Goal: Transaction & Acquisition: Book appointment/travel/reservation

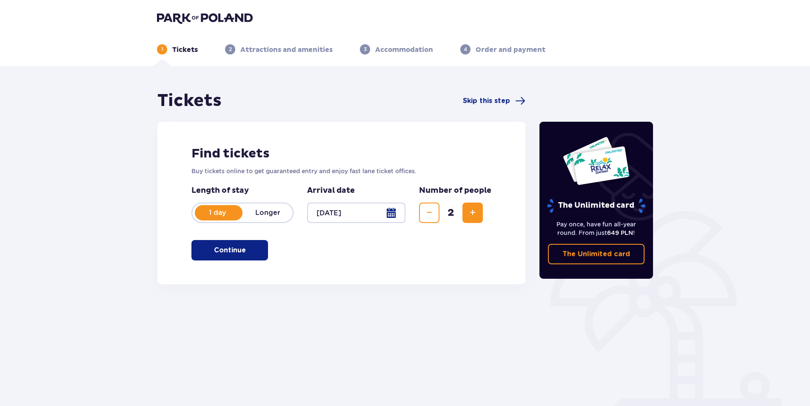
click at [218, 257] on button "Continue" at bounding box center [230, 250] width 77 height 20
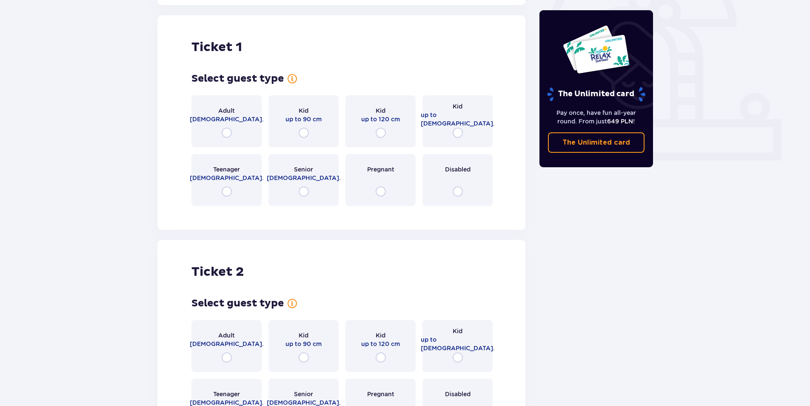
scroll to position [284, 0]
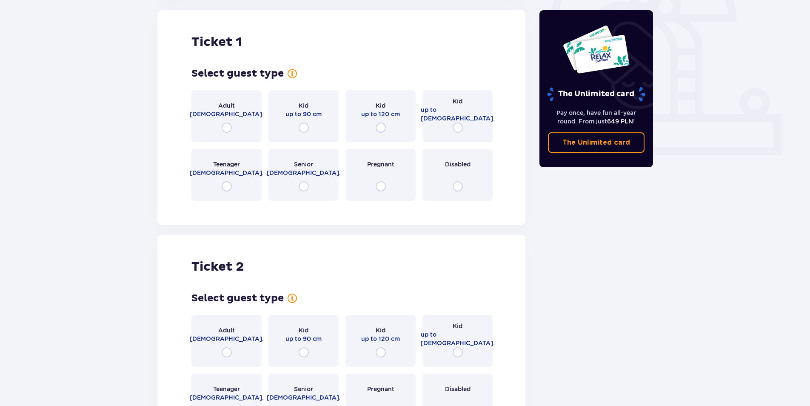
click at [226, 126] on input "radio" at bounding box center [227, 128] width 10 height 10
radio input "true"
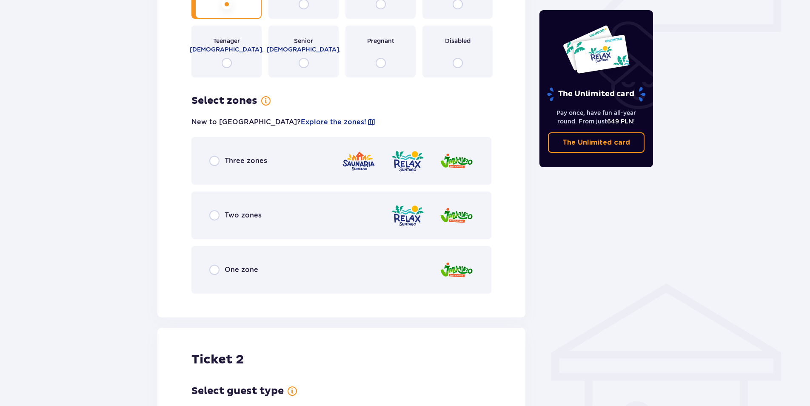
scroll to position [407, 0]
click at [212, 161] on input "radio" at bounding box center [214, 162] width 10 height 10
radio input "true"
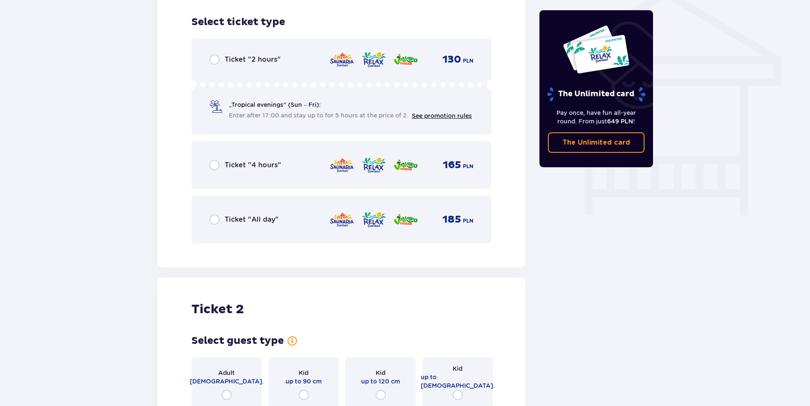
scroll to position [708, 0]
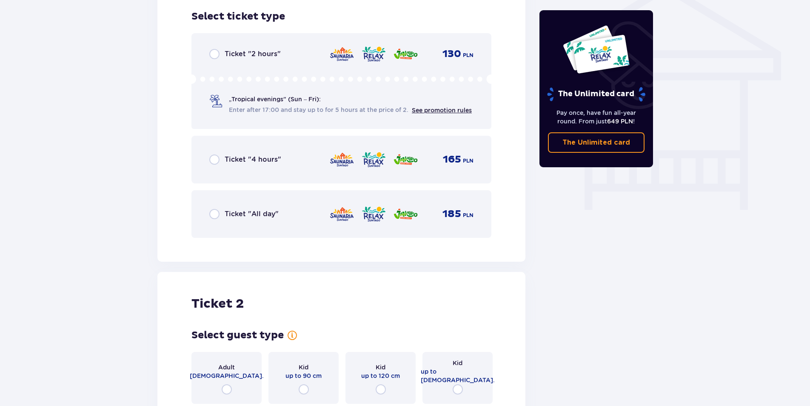
click at [217, 217] on input "radio" at bounding box center [214, 214] width 10 height 10
radio input "true"
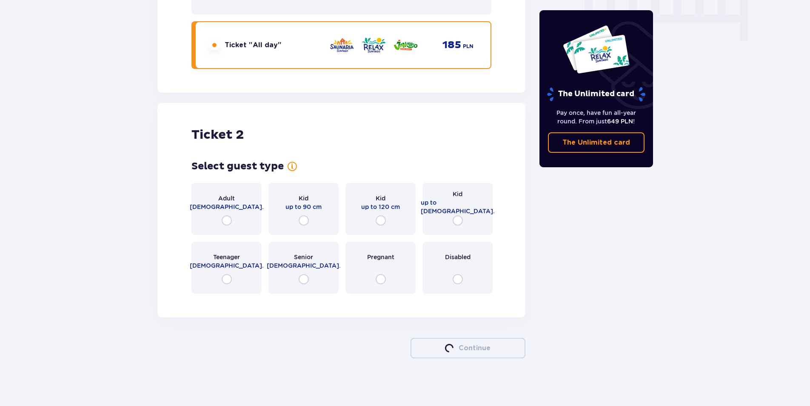
scroll to position [881, 0]
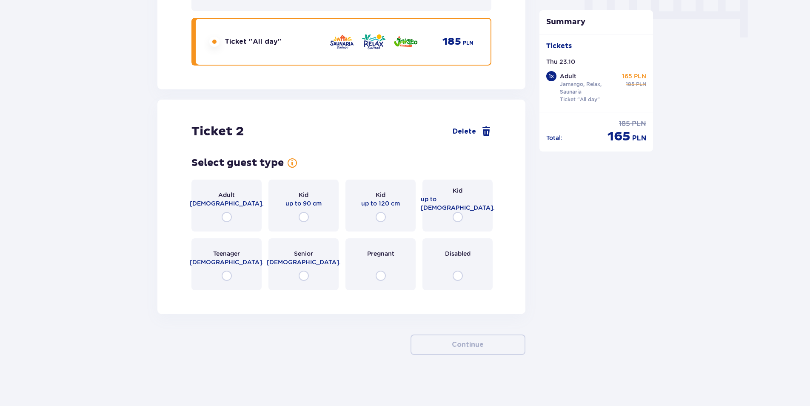
click at [231, 215] on input "radio" at bounding box center [227, 217] width 10 height 10
radio input "true"
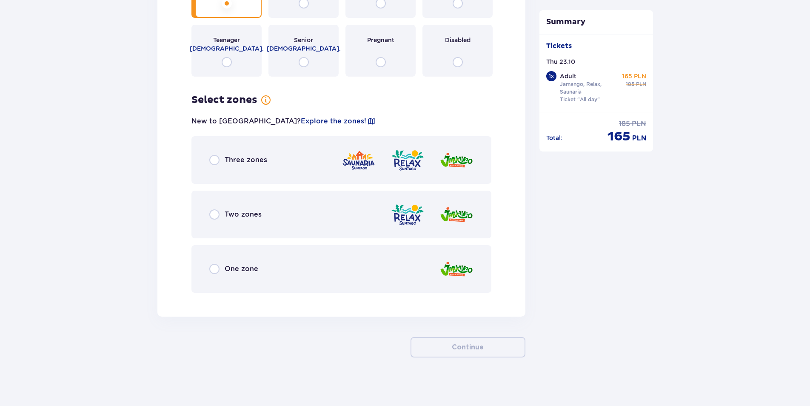
scroll to position [1097, 0]
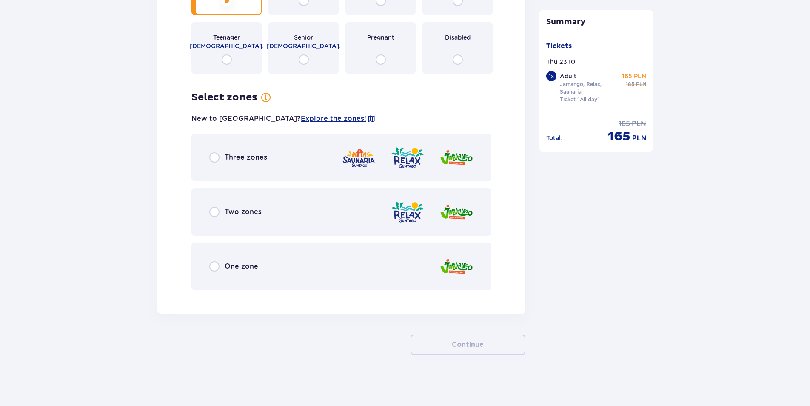
click at [214, 155] on input "radio" at bounding box center [214, 157] width 10 height 10
radio input "true"
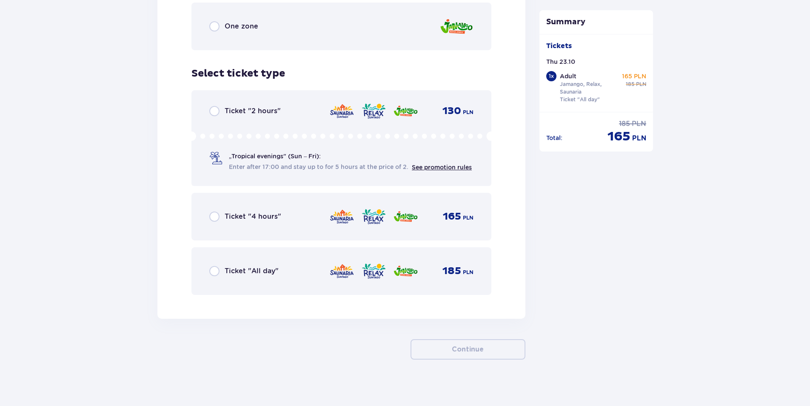
scroll to position [1342, 0]
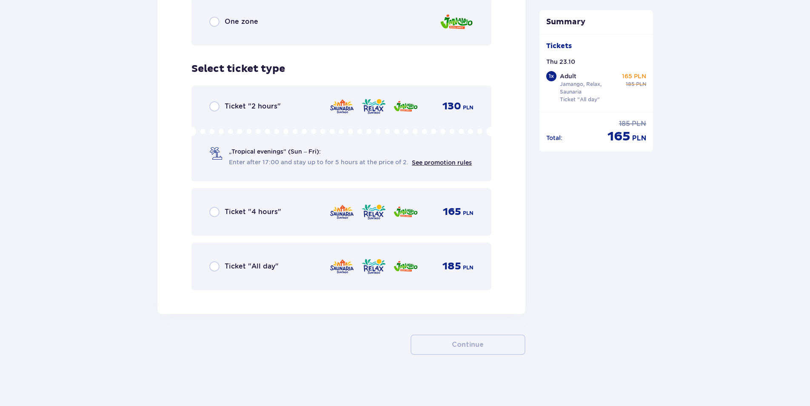
click at [210, 269] on input "radio" at bounding box center [214, 266] width 10 height 10
radio input "true"
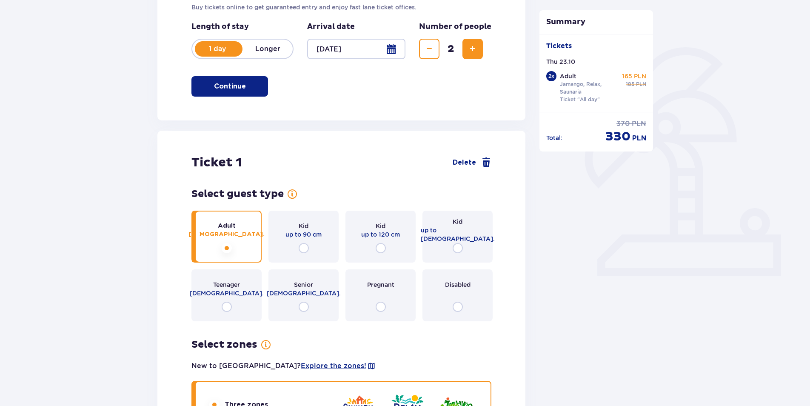
scroll to position [0, 0]
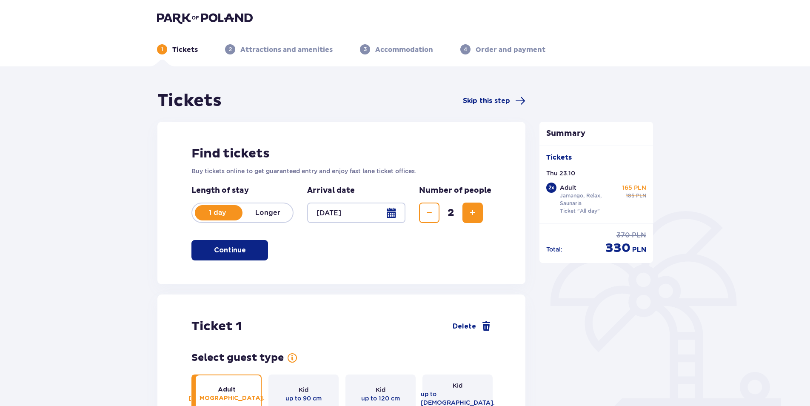
click at [306, 46] on p "Attractions and amenities" at bounding box center [286, 49] width 92 height 9
click at [385, 47] on p "Accommodation" at bounding box center [404, 49] width 58 height 9
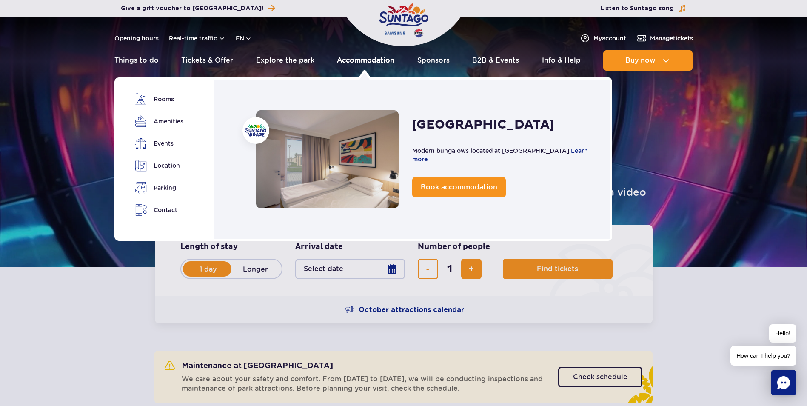
click at [361, 63] on link "Accommodation" at bounding box center [365, 60] width 57 height 20
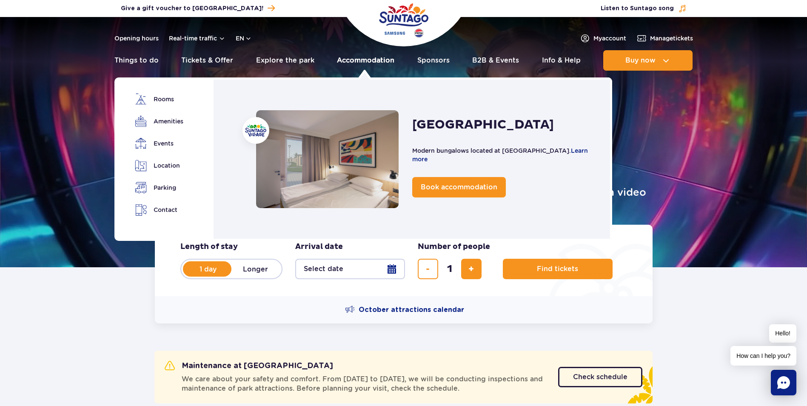
click at [374, 57] on link "Accommodation" at bounding box center [365, 60] width 57 height 20
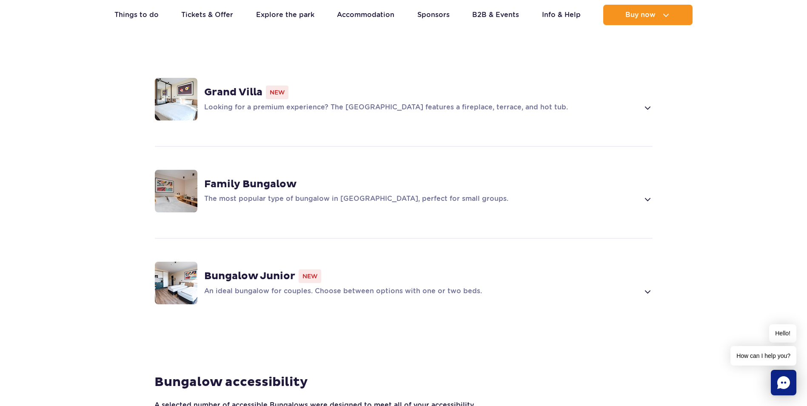
scroll to position [553, 0]
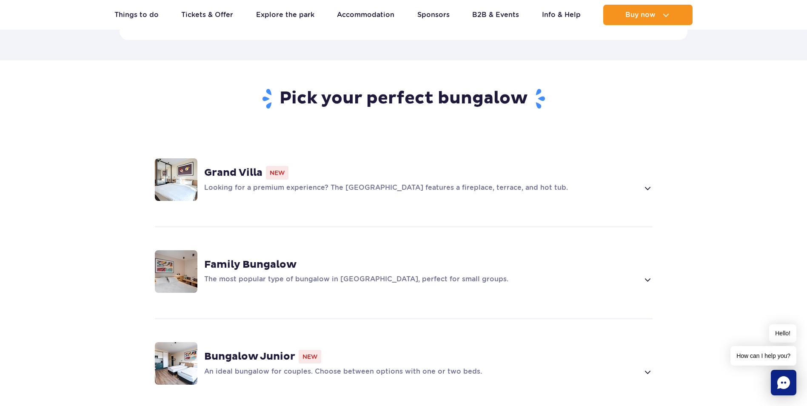
click at [653, 177] on div "Grand Villa New Looking for a premium experience? The Grand Villa features a fi…" at bounding box center [404, 180] width 546 height 90
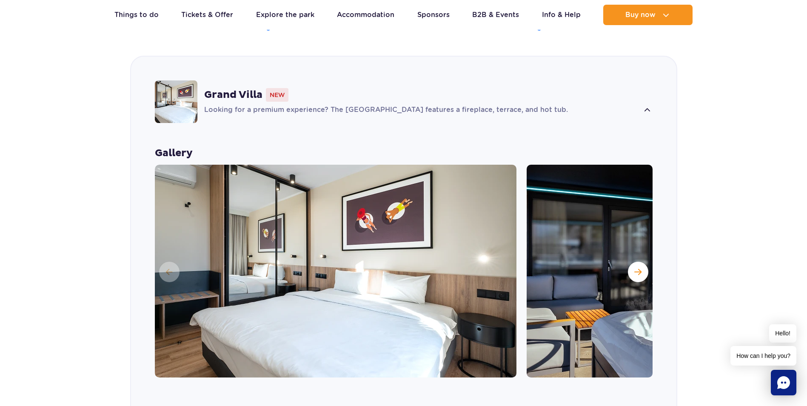
scroll to position [699, 0]
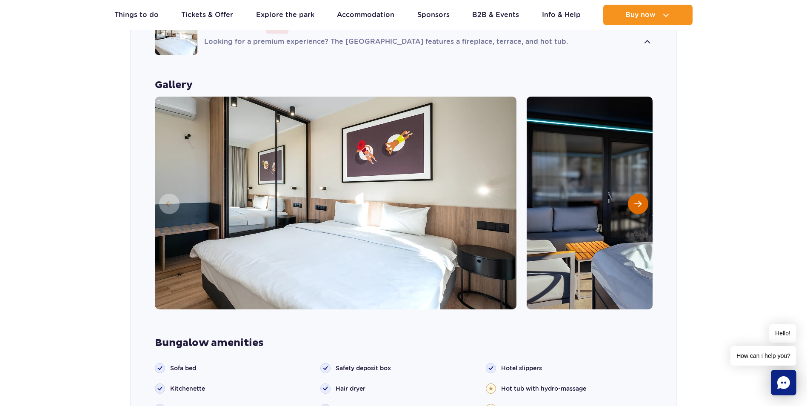
click at [632, 194] on button "Next slide" at bounding box center [638, 204] width 20 height 20
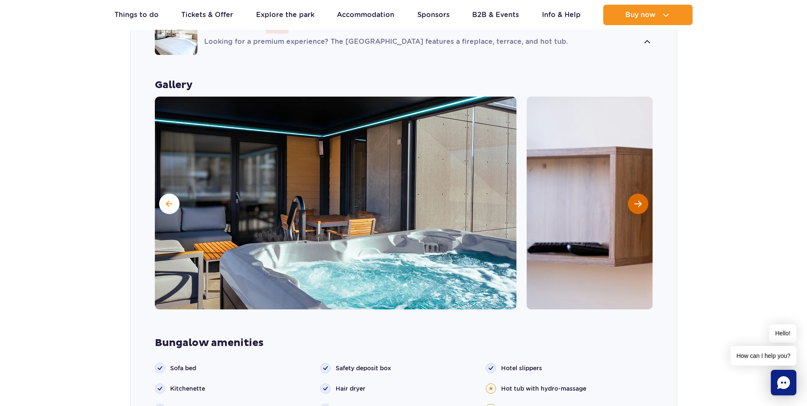
click at [632, 194] on button "Next slide" at bounding box center [638, 204] width 20 height 20
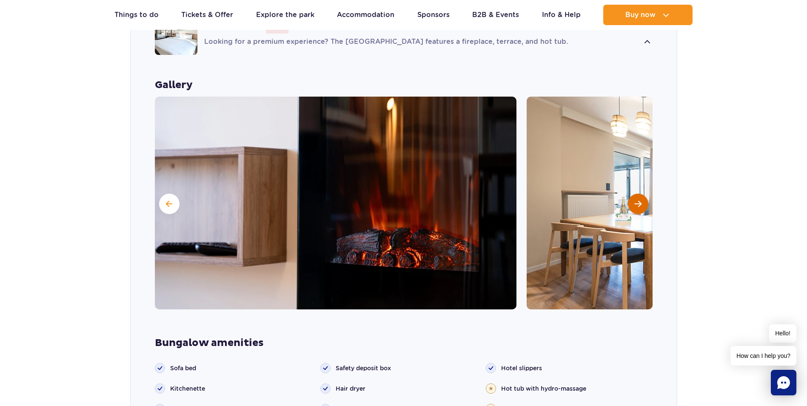
click at [632, 194] on button "Next slide" at bounding box center [638, 204] width 20 height 20
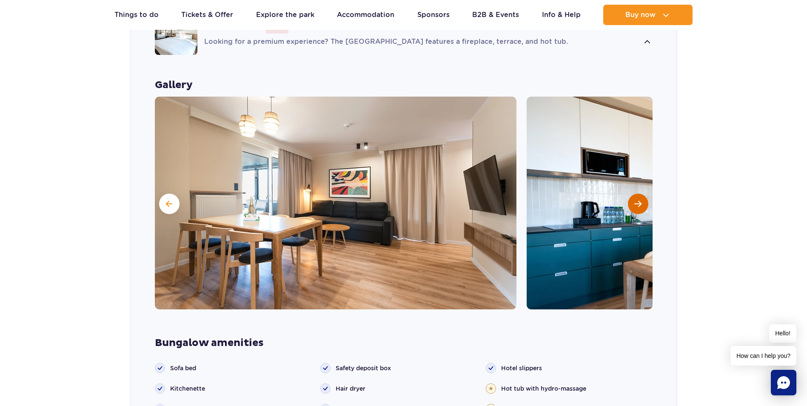
click at [632, 194] on button "Next slide" at bounding box center [638, 204] width 20 height 20
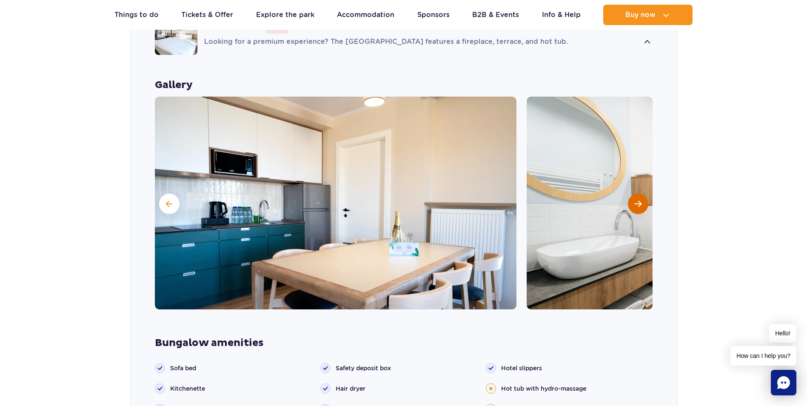
click at [632, 194] on button "Next slide" at bounding box center [638, 204] width 20 height 20
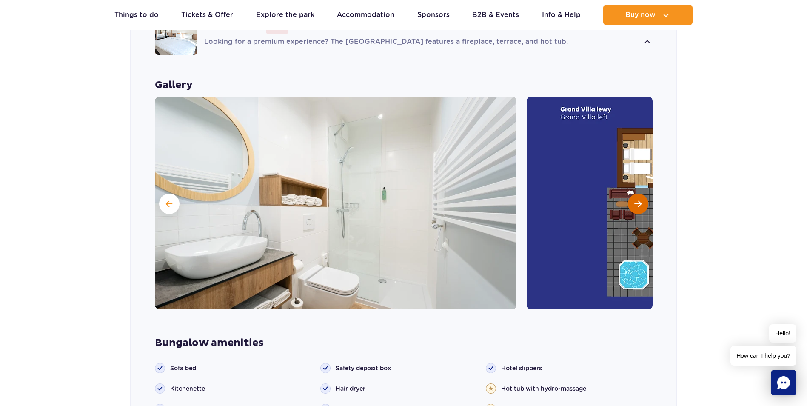
click at [632, 194] on button "Next slide" at bounding box center [638, 204] width 20 height 20
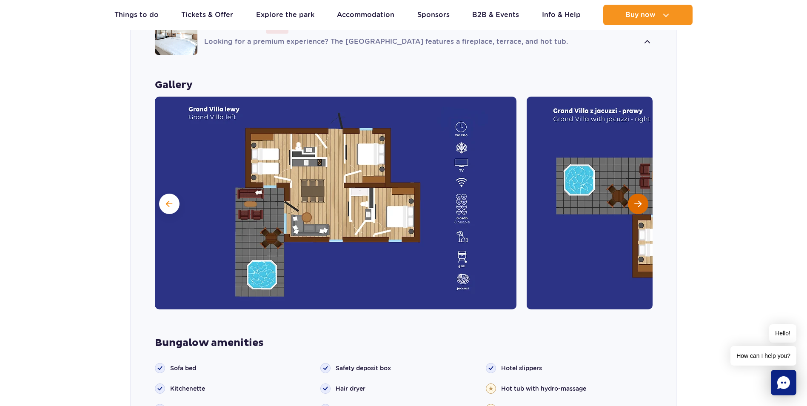
click at [632, 194] on button "Next slide" at bounding box center [638, 204] width 20 height 20
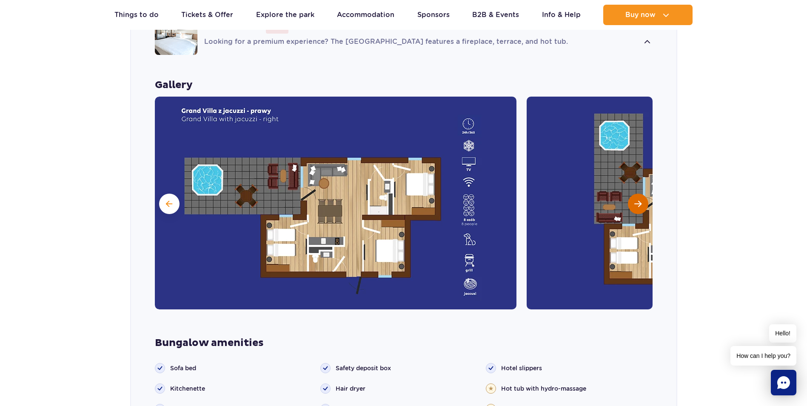
click at [632, 194] on button "Next slide" at bounding box center [638, 204] width 20 height 20
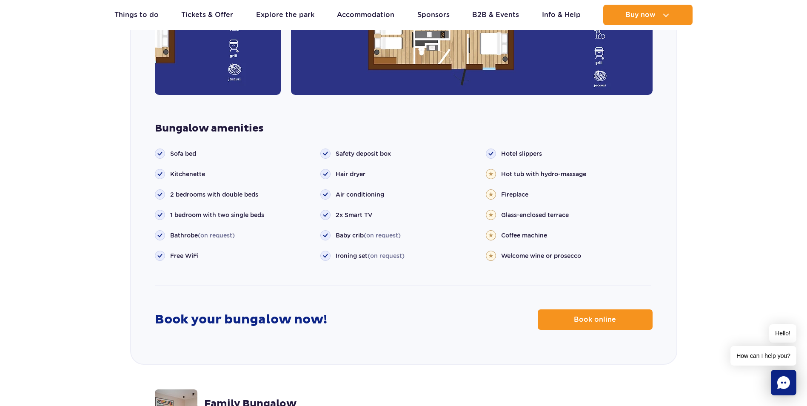
scroll to position [1040, 0]
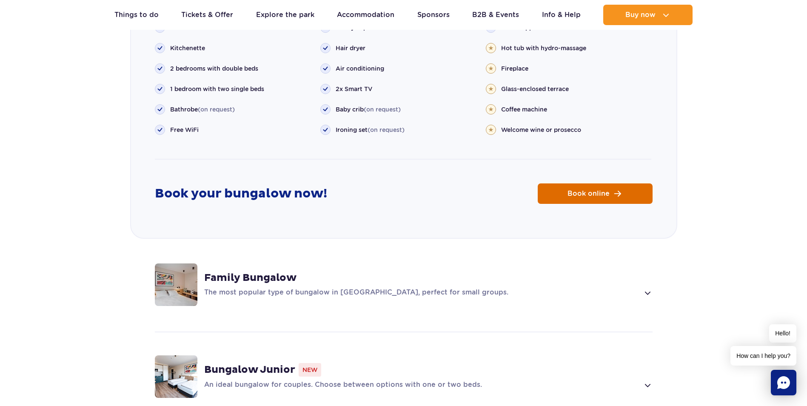
click at [615, 183] on link "Book online" at bounding box center [595, 193] width 115 height 20
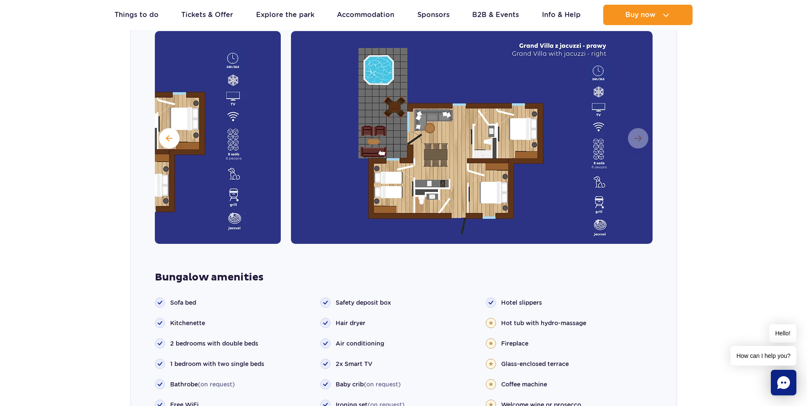
scroll to position [699, 0]
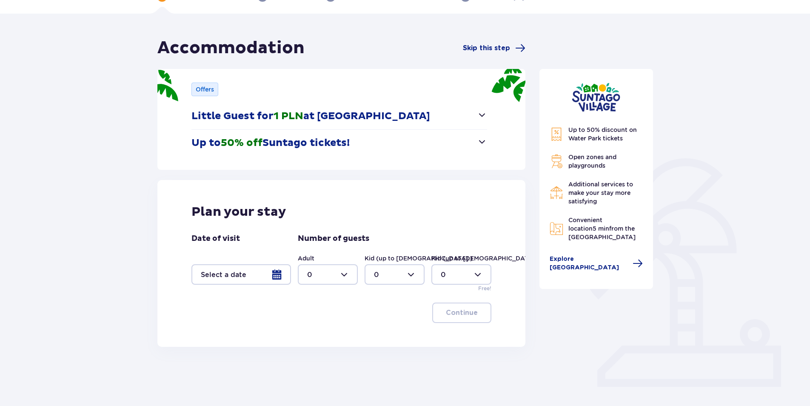
scroll to position [84, 0]
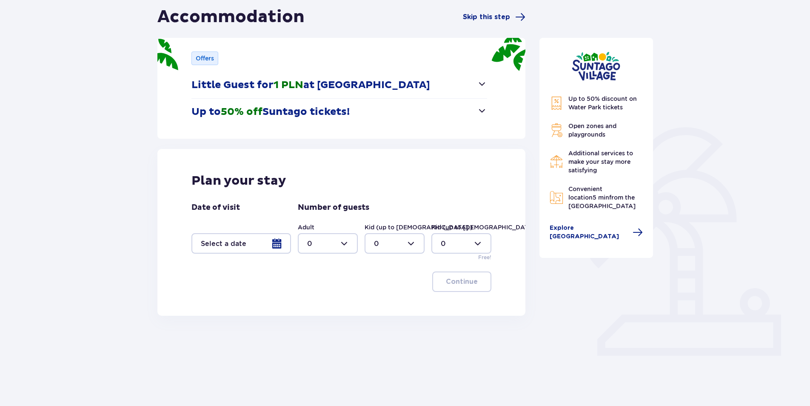
click at [280, 244] on div at bounding box center [242, 243] width 100 height 20
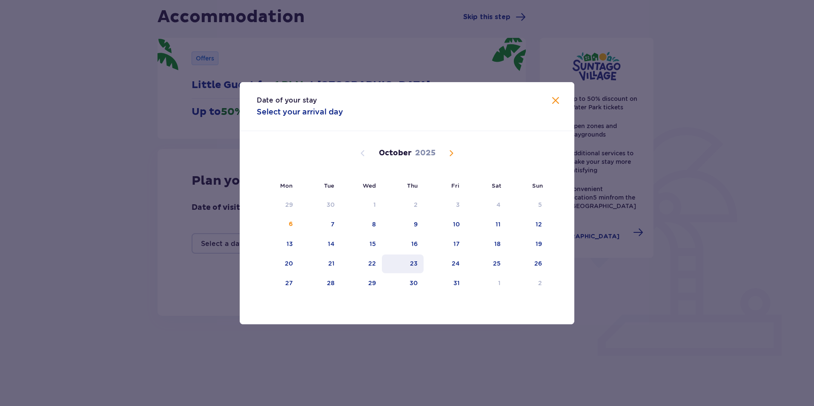
click at [418, 264] on div "23" at bounding box center [414, 263] width 8 height 9
drag, startPoint x: 448, startPoint y: 266, endPoint x: 449, endPoint y: 275, distance: 9.0
click at [448, 266] on div "24" at bounding box center [445, 264] width 42 height 19
click at [445, 263] on div "24" at bounding box center [445, 264] width 42 height 19
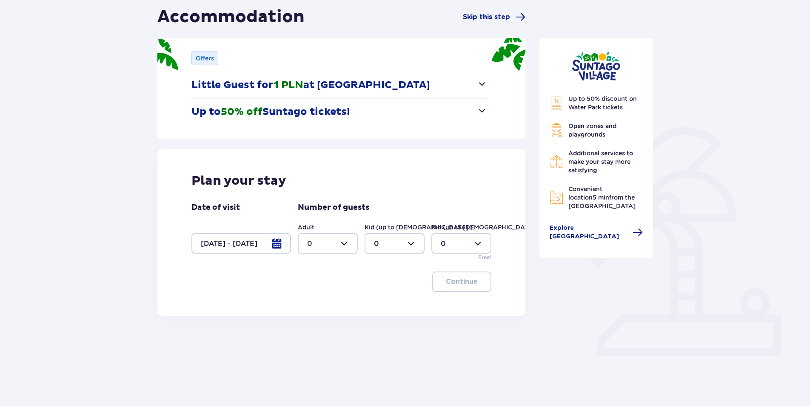
click at [261, 246] on div at bounding box center [242, 243] width 100 height 20
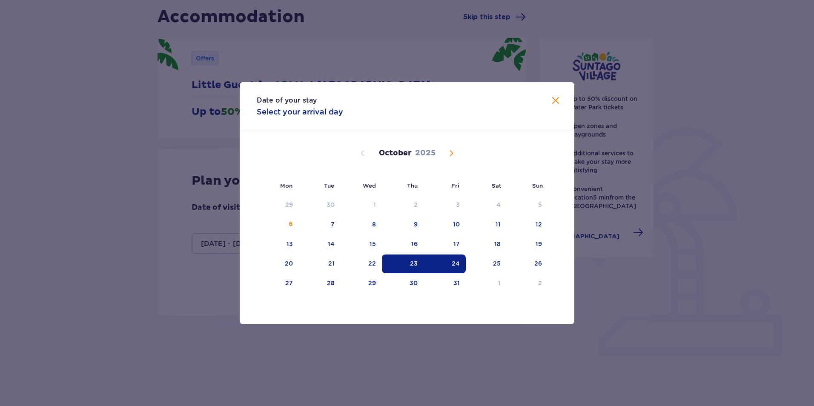
click at [461, 265] on div "24" at bounding box center [445, 264] width 42 height 19
click at [493, 264] on div "25" at bounding box center [497, 263] width 8 height 9
type input "24.10.25 - 25.10.25"
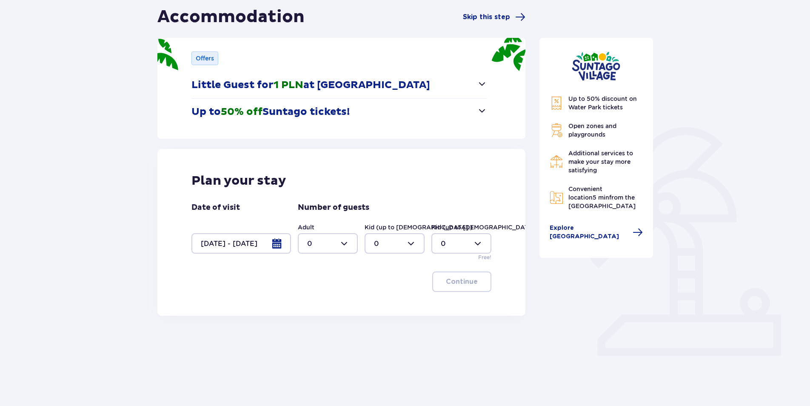
click at [340, 241] on div at bounding box center [328, 243] width 60 height 20
click at [325, 303] on div "2" at bounding box center [327, 304] width 41 height 9
type input "2"
click at [446, 282] on p "Continue" at bounding box center [462, 281] width 32 height 9
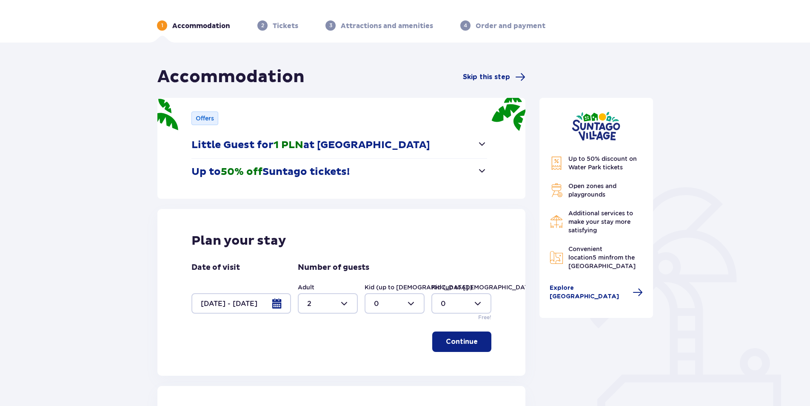
scroll to position [85, 0]
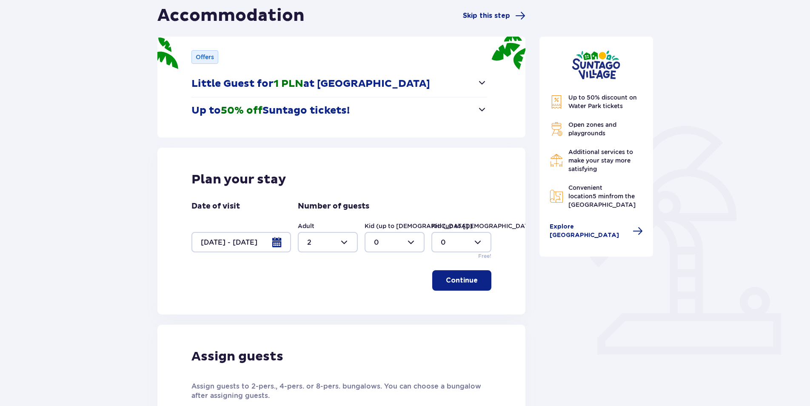
click at [471, 279] on p "Continue" at bounding box center [462, 280] width 32 height 9
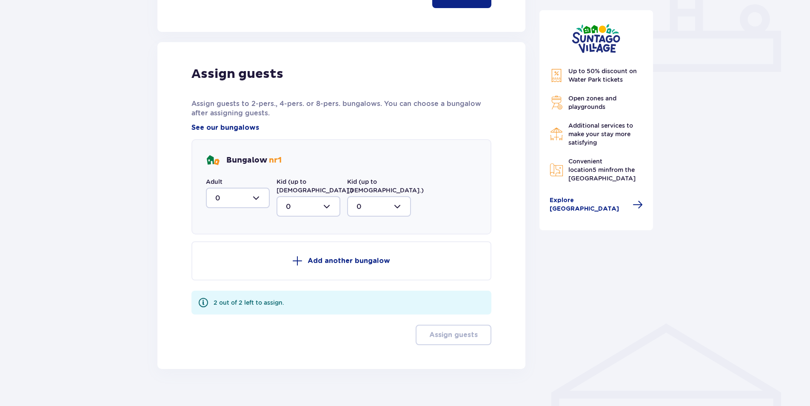
scroll to position [373, 0]
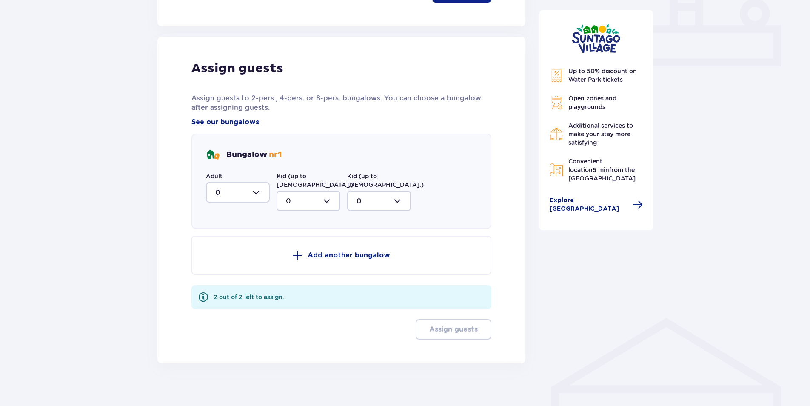
drag, startPoint x: 253, startPoint y: 197, endPoint x: 248, endPoint y: 202, distance: 7.2
click at [252, 196] on div at bounding box center [238, 192] width 64 height 20
click at [226, 249] on span "2" at bounding box center [238, 254] width 62 height 18
type input "2"
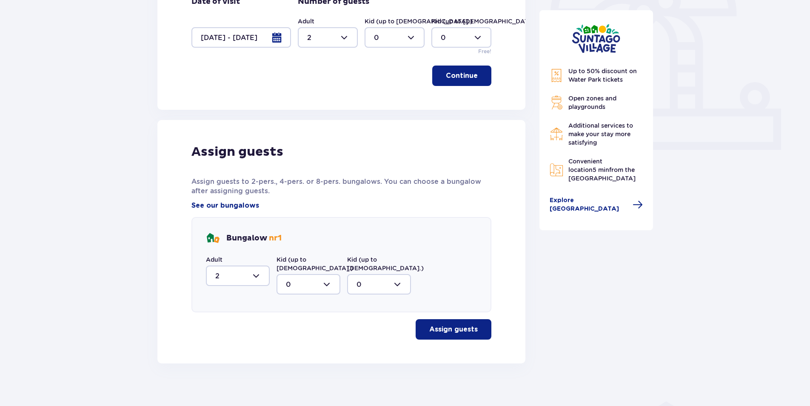
drag, startPoint x: 458, startPoint y: 320, endPoint x: 422, endPoint y: 304, distance: 39.7
click at [458, 325] on p "Assign guests" at bounding box center [453, 329] width 49 height 9
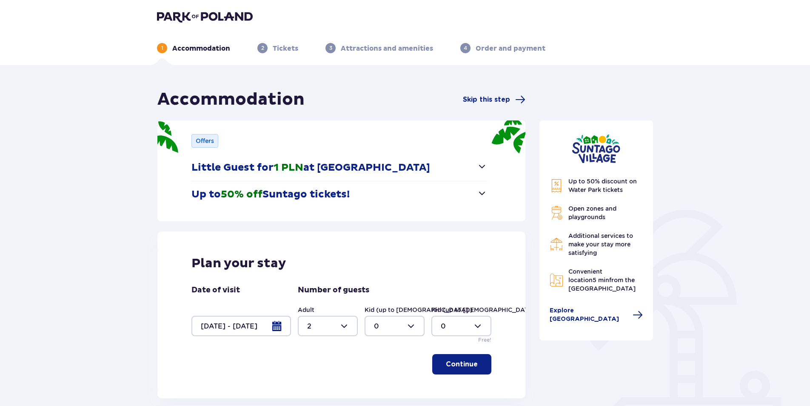
scroll to position [0, 0]
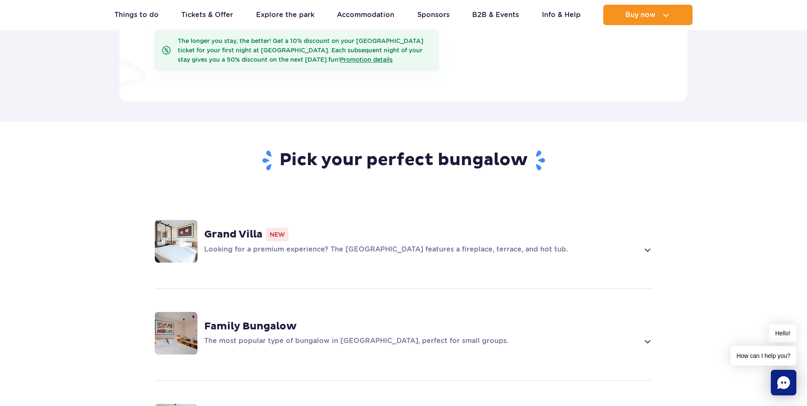
scroll to position [553, 0]
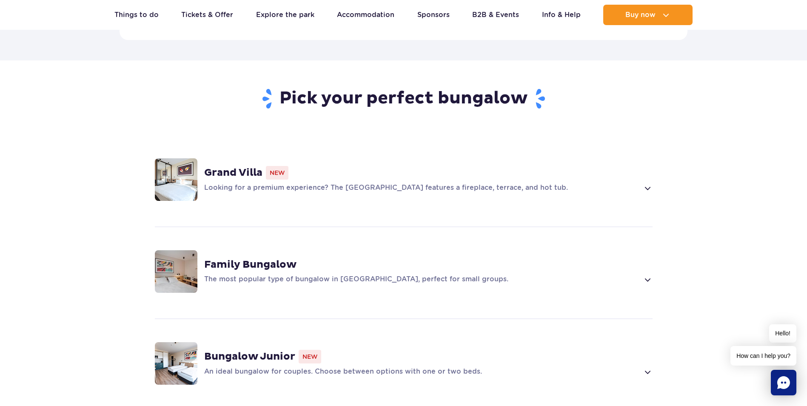
click at [644, 183] on span at bounding box center [648, 188] width 10 height 10
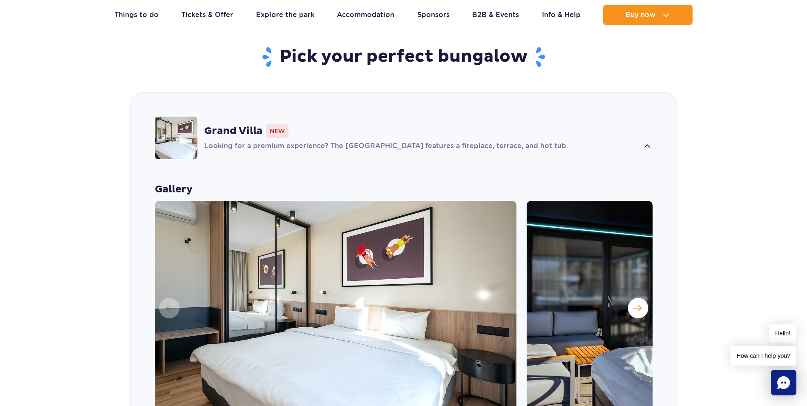
scroll to position [635, 0]
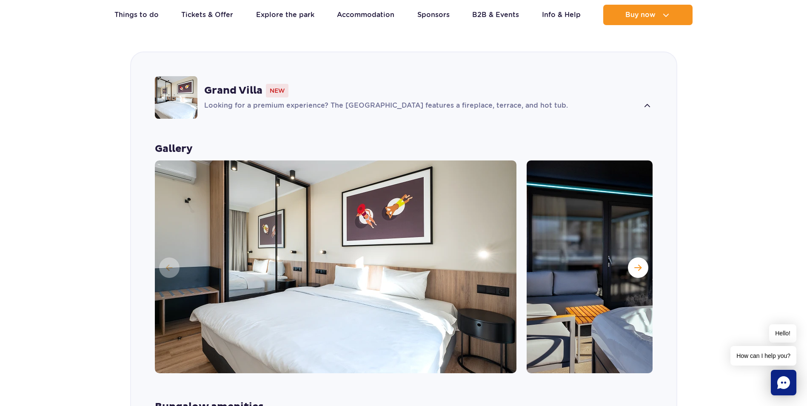
click at [254, 84] on strong "Grand Villa" at bounding box center [233, 90] width 58 height 13
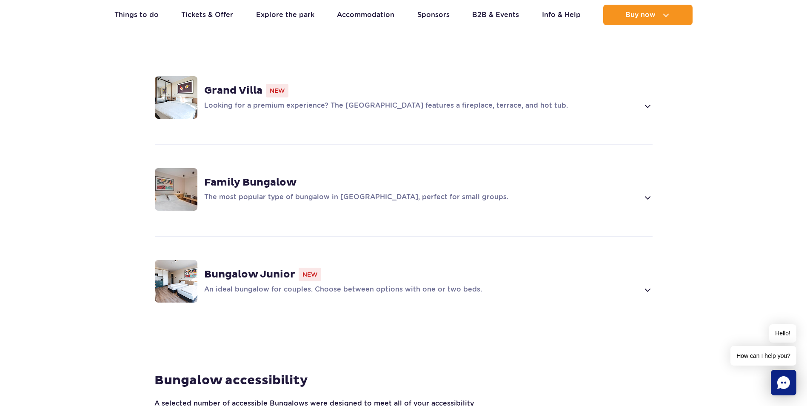
click at [252, 84] on strong "Grand Villa" at bounding box center [233, 90] width 58 height 13
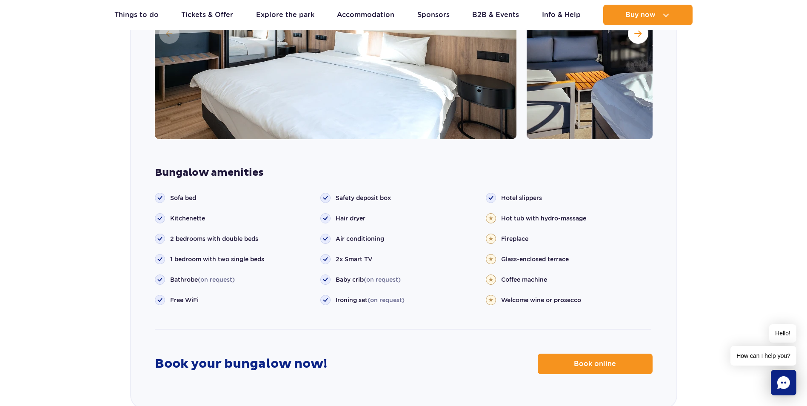
scroll to position [976, 0]
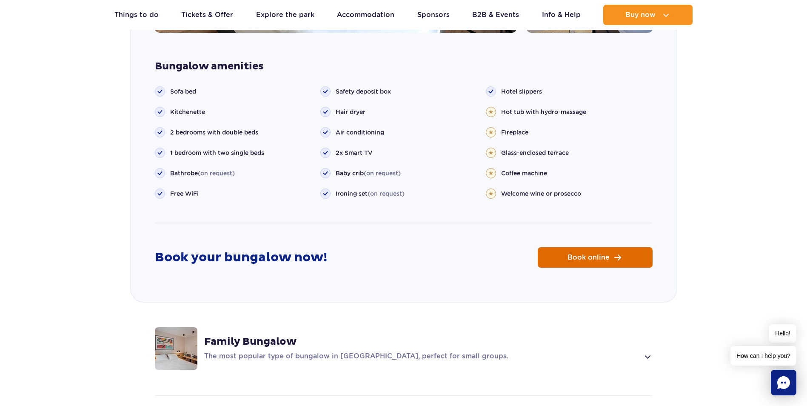
click at [606, 254] on span "Book online" at bounding box center [589, 257] width 42 height 7
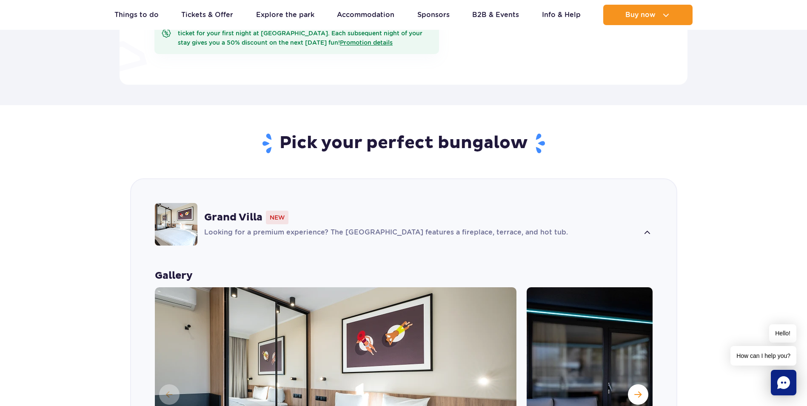
scroll to position [508, 0]
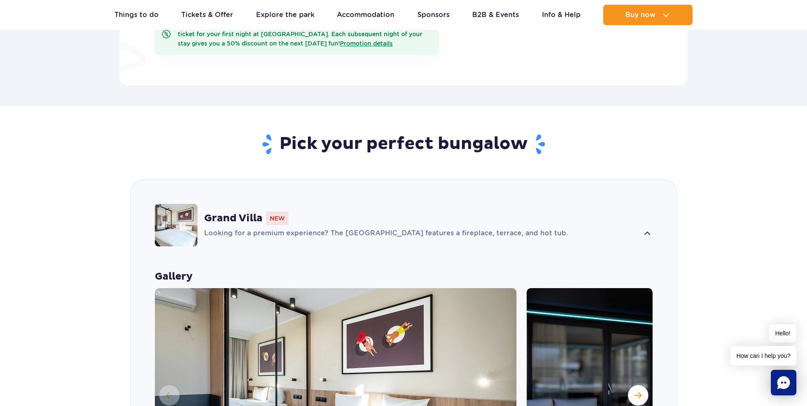
click at [364, 234] on div "Grand Villa New Looking for a premium experience? The Grand Villa features a fi…" at bounding box center [404, 225] width 546 height 90
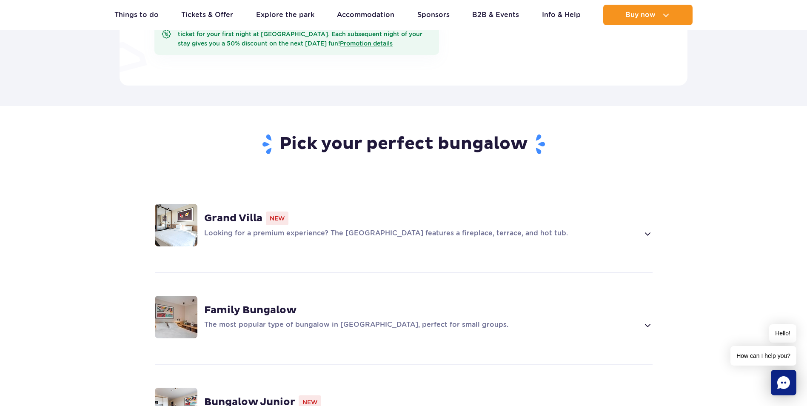
click at [263, 304] on strong "Family Bungalow" at bounding box center [250, 310] width 92 height 13
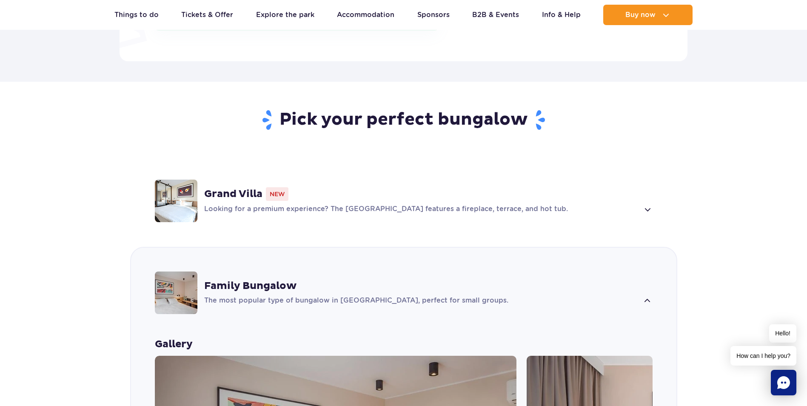
scroll to position [429, 0]
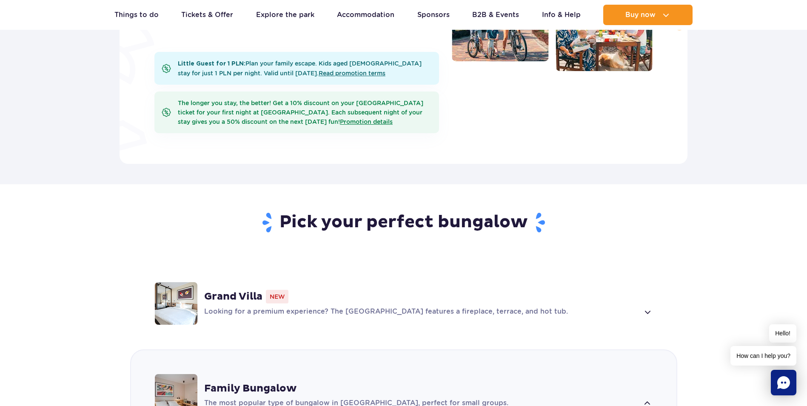
drag, startPoint x: 244, startPoint y: 366, endPoint x: 244, endPoint y: 358, distance: 8.5
click at [244, 363] on div "Family Bungalow The most popular type of bungalow in Suntago Village, perfect f…" at bounding box center [404, 395] width 546 height 90
click at [263, 290] on div "Grand Villa New" at bounding box center [428, 297] width 449 height 14
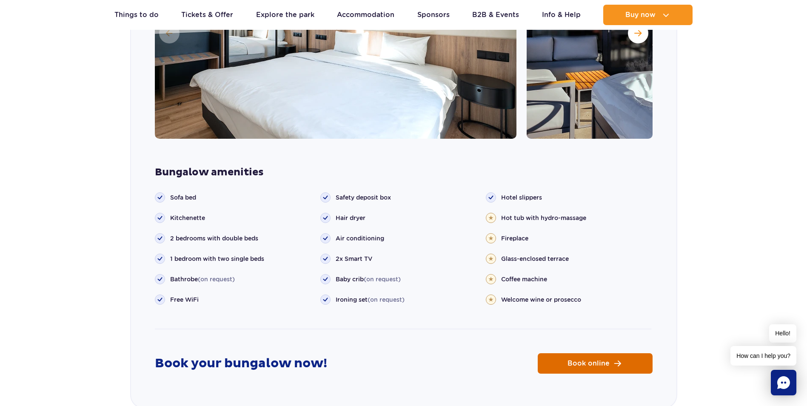
scroll to position [936, 0]
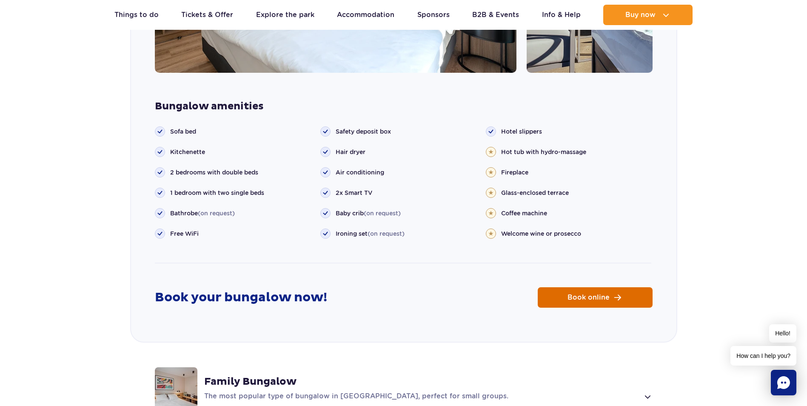
click at [621, 287] on link "Book online" at bounding box center [595, 297] width 115 height 20
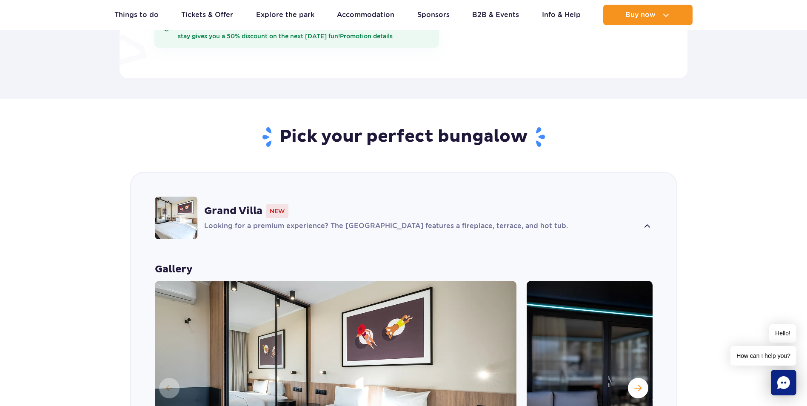
scroll to position [511, 0]
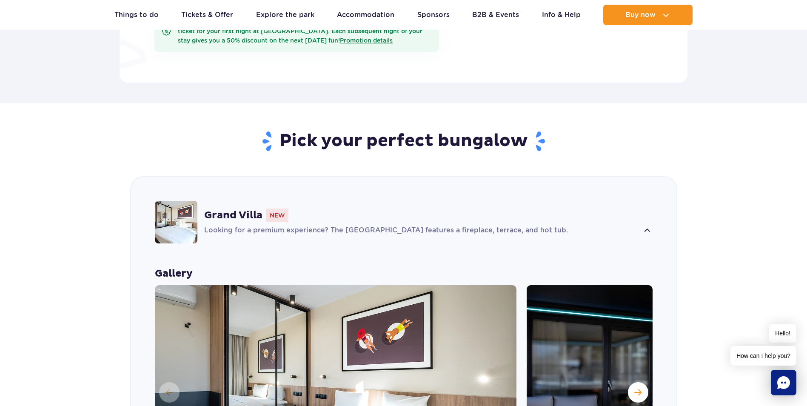
click at [647, 226] on span at bounding box center [648, 231] width 10 height 10
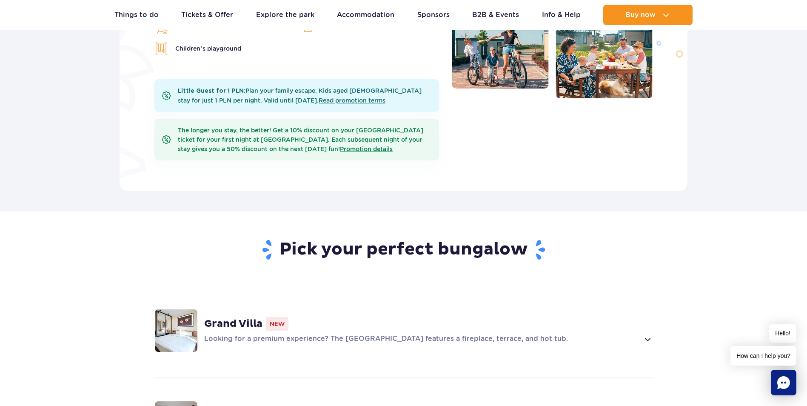
scroll to position [255, 0]
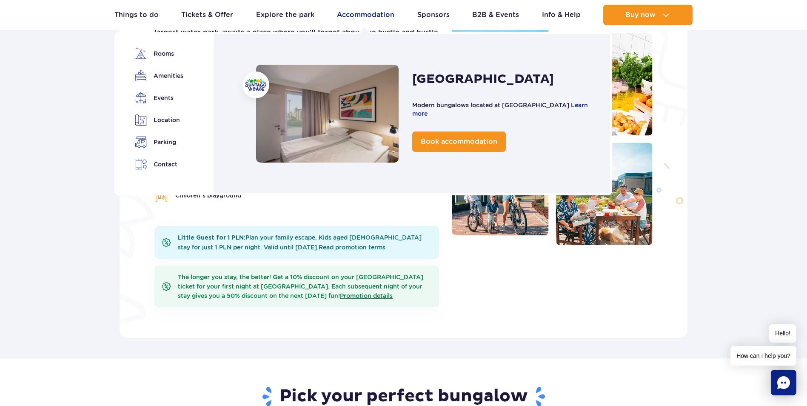
click at [355, 17] on link "Accommodation" at bounding box center [365, 15] width 57 height 20
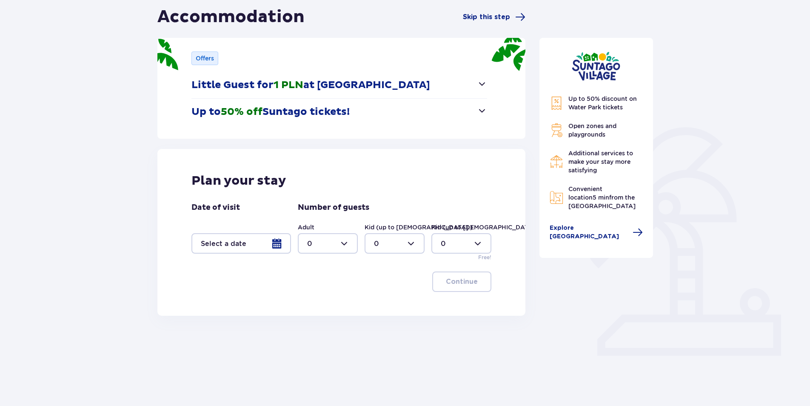
click at [258, 246] on div at bounding box center [242, 243] width 100 height 20
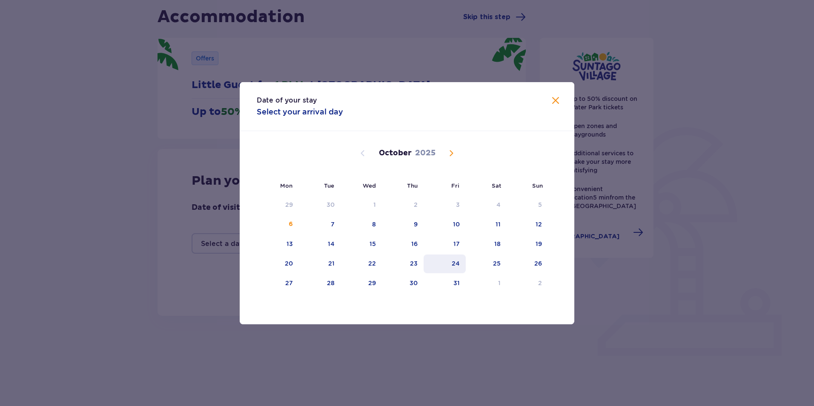
click at [453, 268] on div "24" at bounding box center [445, 264] width 42 height 19
click at [501, 261] on div "25" at bounding box center [497, 263] width 8 height 9
type input "[DATE] - [DATE]"
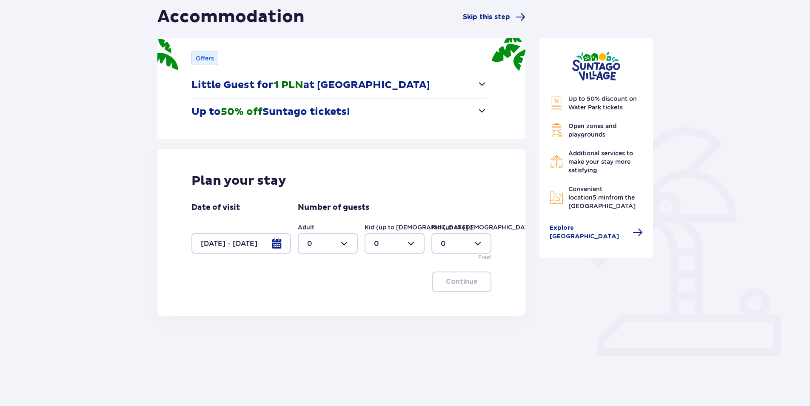
click at [342, 242] on div at bounding box center [328, 243] width 60 height 20
click at [331, 303] on div "2" at bounding box center [327, 304] width 41 height 9
type input "2"
click at [466, 284] on p "Continue" at bounding box center [462, 281] width 32 height 9
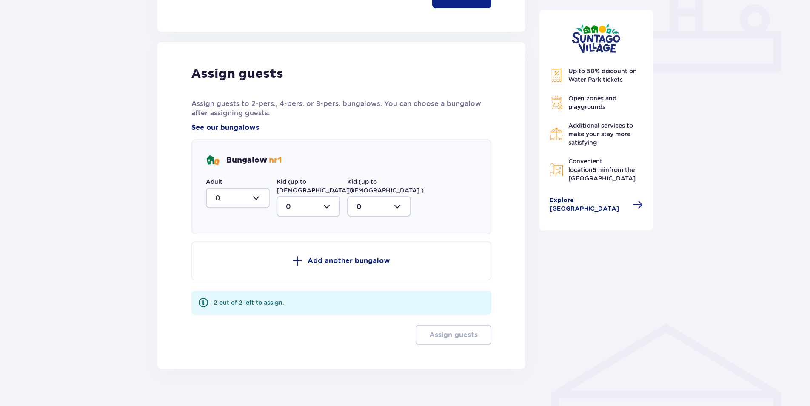
scroll to position [373, 0]
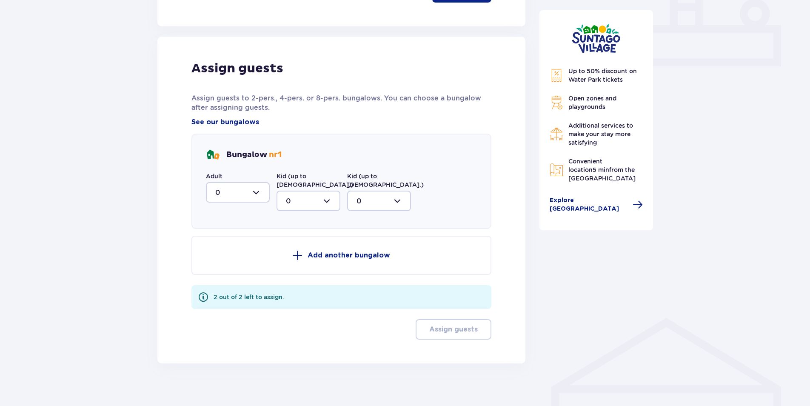
click at [262, 198] on div at bounding box center [238, 192] width 64 height 20
click at [230, 255] on div "2" at bounding box center [237, 253] width 45 height 9
type input "2"
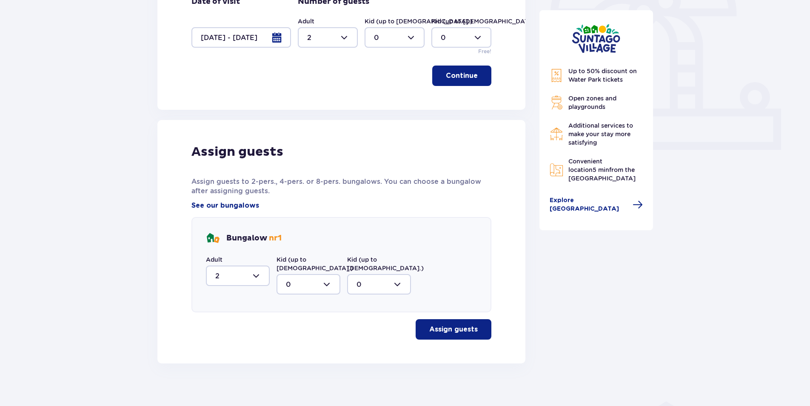
click at [445, 325] on p "Assign guests" at bounding box center [453, 329] width 49 height 9
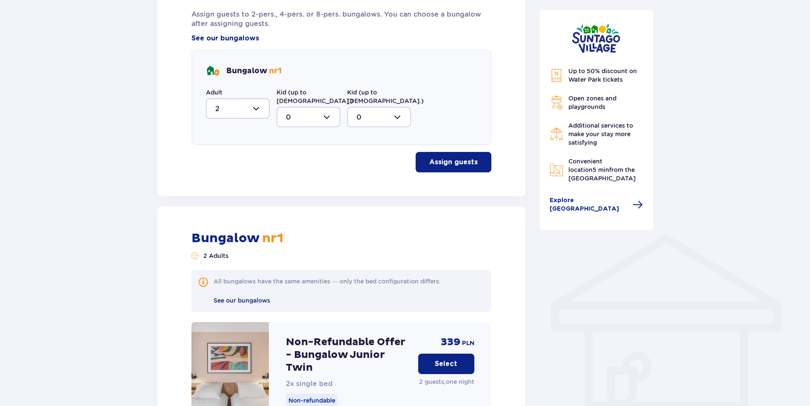
scroll to position [442, 0]
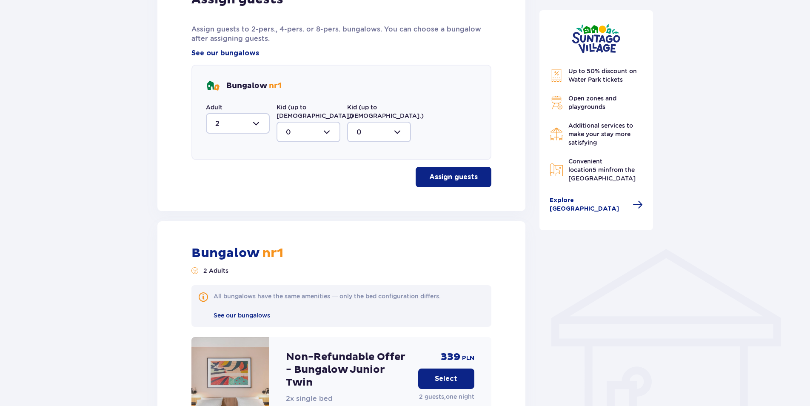
click at [266, 246] on span "nr 1" at bounding box center [271, 253] width 24 height 16
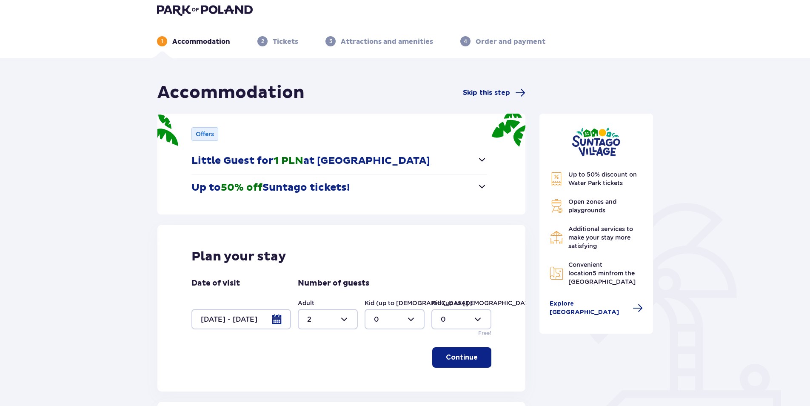
scroll to position [0, 0]
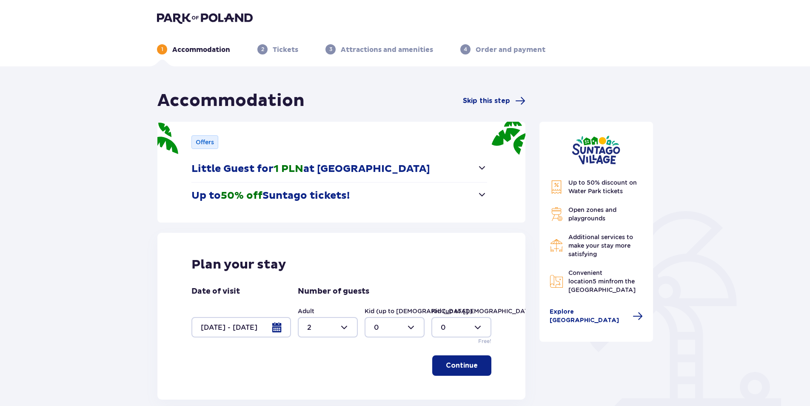
click at [482, 168] on span "button" at bounding box center [482, 168] width 10 height 10
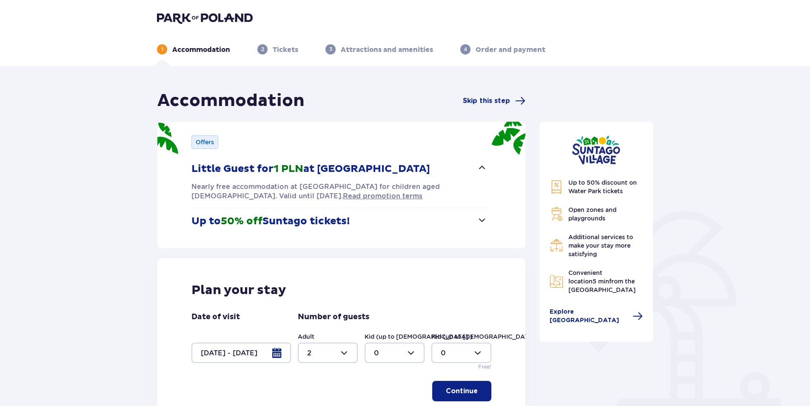
click at [484, 217] on span "button" at bounding box center [482, 220] width 10 height 10
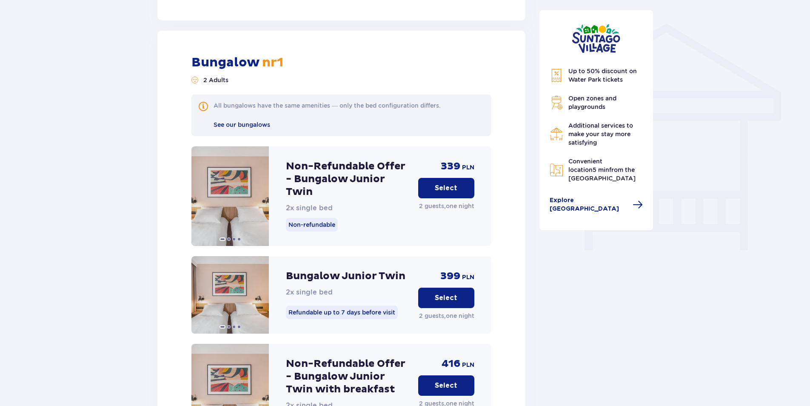
scroll to position [766, 0]
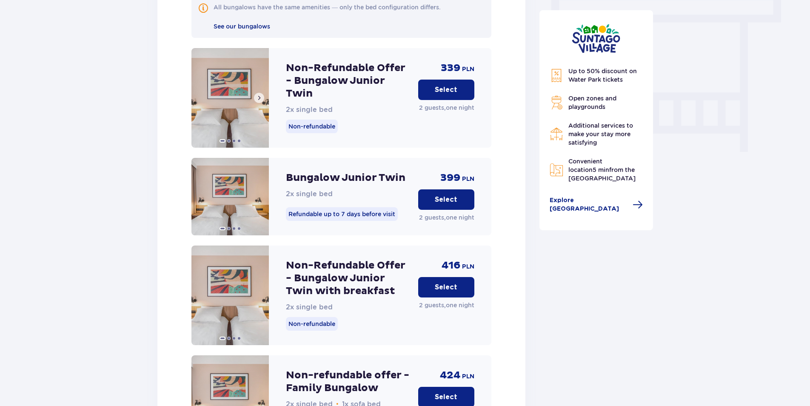
click at [259, 94] on span at bounding box center [259, 97] width 7 height 7
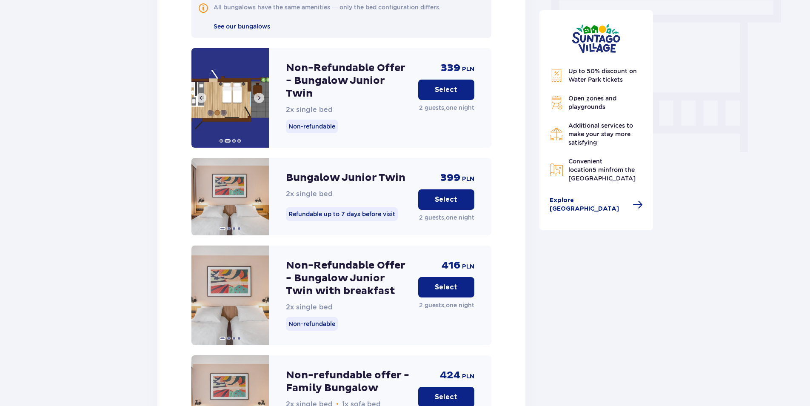
click at [259, 94] on span at bounding box center [259, 97] width 7 height 7
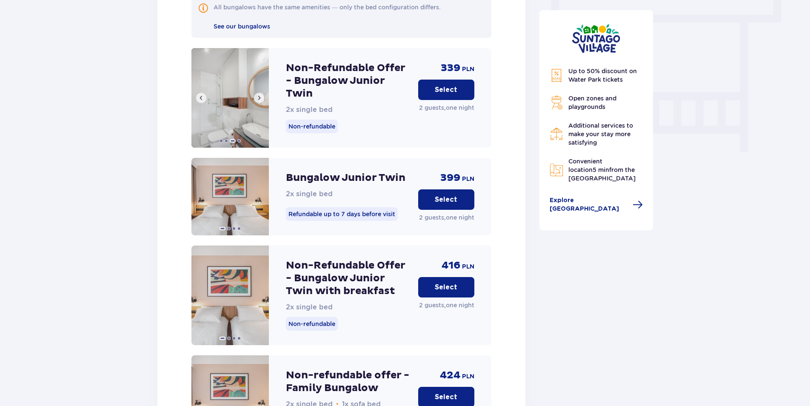
click at [259, 94] on span at bounding box center [259, 97] width 7 height 7
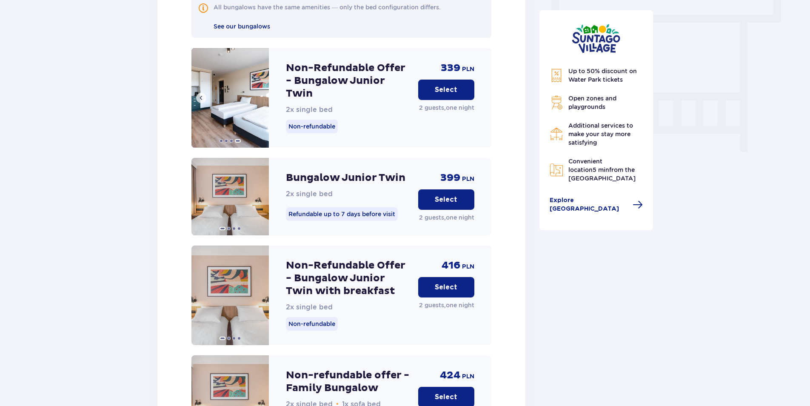
click at [259, 80] on img at bounding box center [230, 98] width 77 height 100
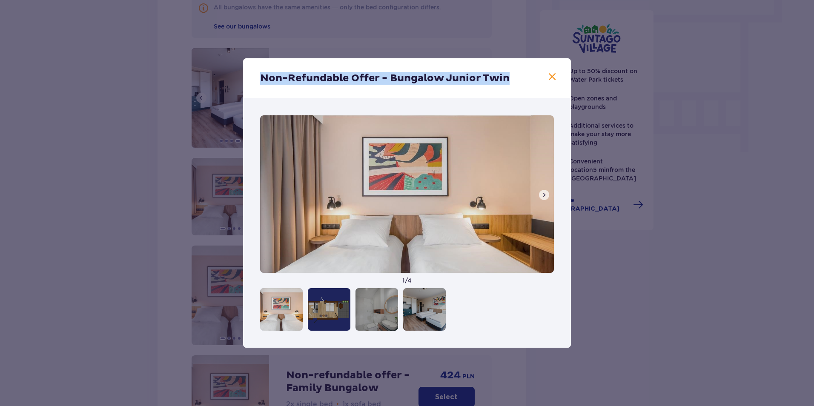
click at [259, 80] on div "Non-Refundable Offer - Bungalow Junior Twin" at bounding box center [407, 78] width 328 height 40
click at [552, 77] on span at bounding box center [552, 77] width 10 height 10
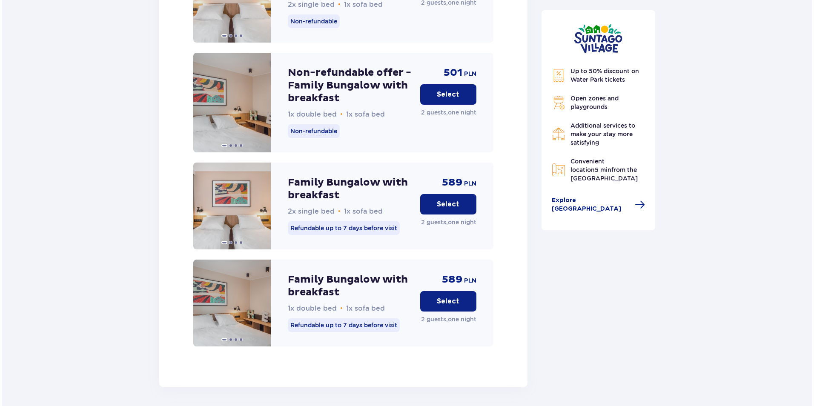
scroll to position [1660, 0]
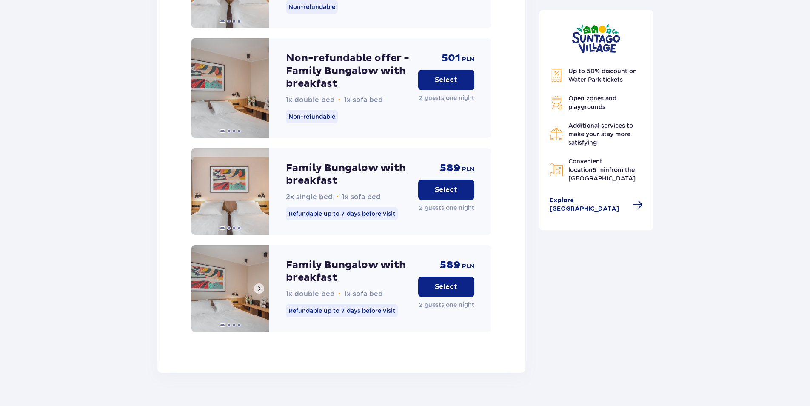
click at [260, 285] on span at bounding box center [259, 288] width 7 height 7
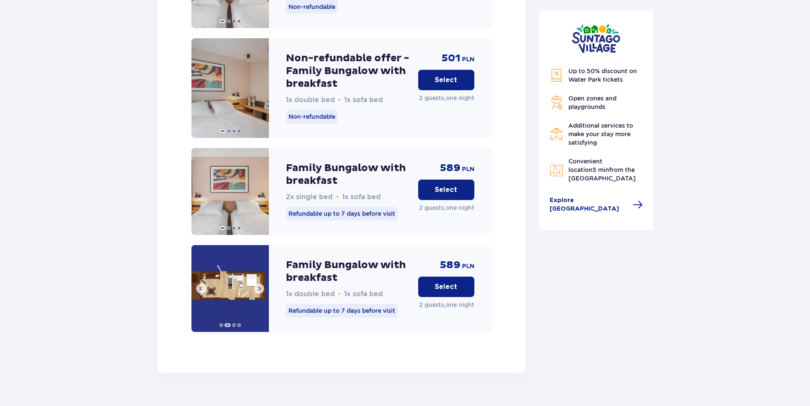
click at [260, 285] on span at bounding box center [259, 288] width 7 height 7
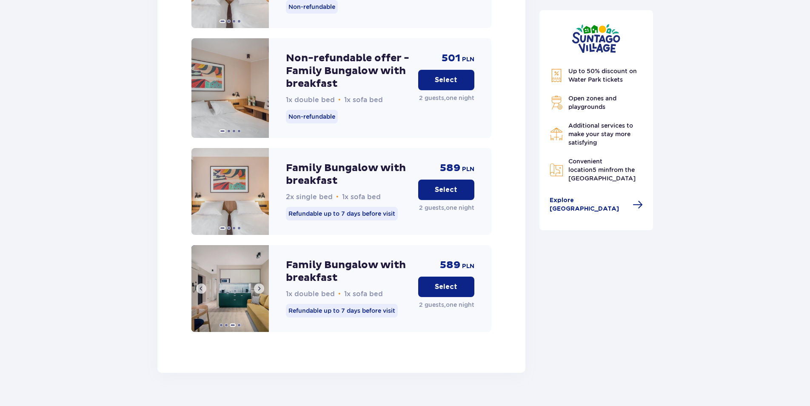
click at [260, 285] on span at bounding box center [259, 288] width 7 height 7
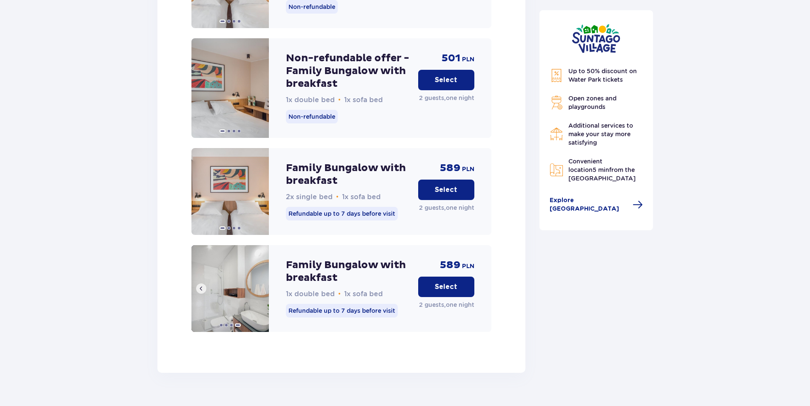
click at [260, 273] on img at bounding box center [230, 288] width 77 height 87
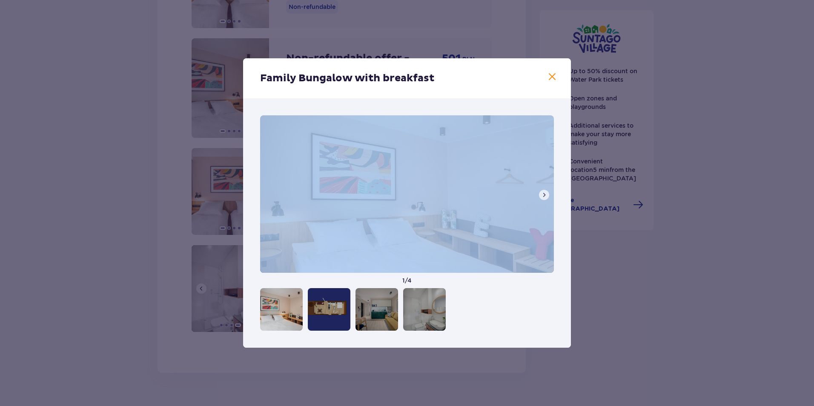
click at [260, 273] on div "1 / 4" at bounding box center [407, 222] width 328 height 249
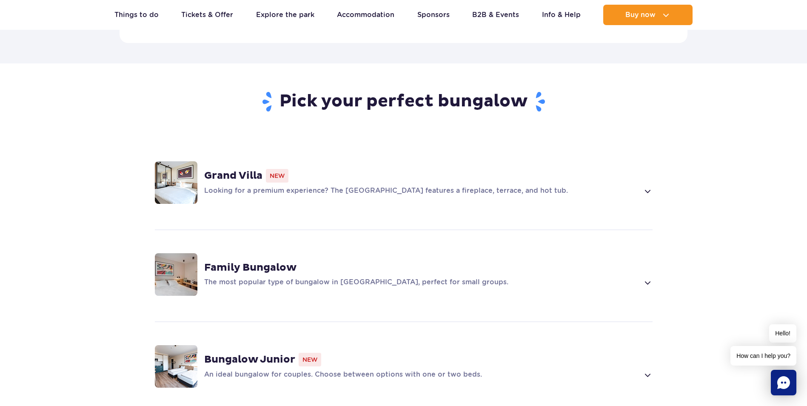
scroll to position [553, 0]
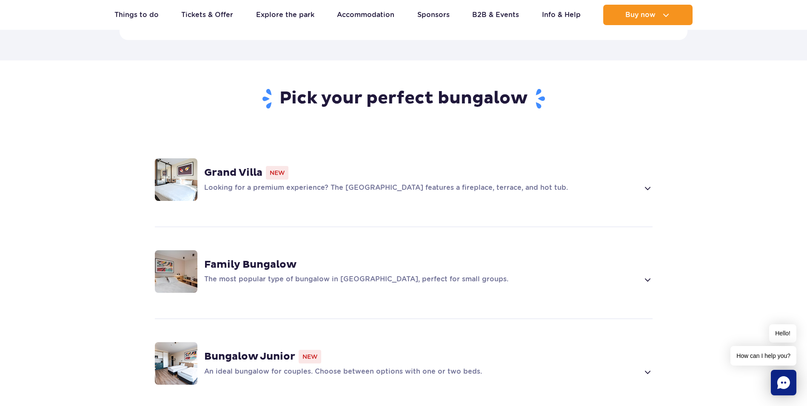
click at [644, 183] on span at bounding box center [648, 188] width 10 height 10
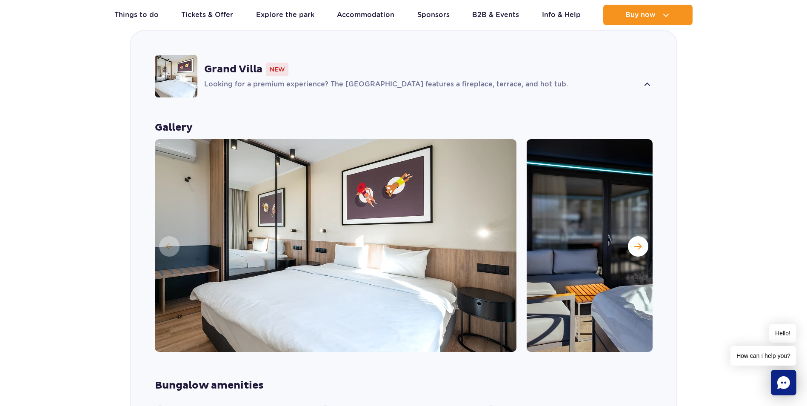
scroll to position [593, 0]
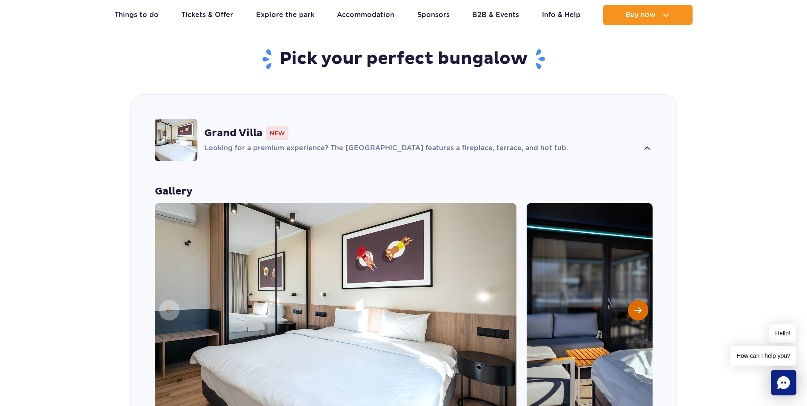
click at [644, 300] on button "Next slide" at bounding box center [638, 310] width 20 height 20
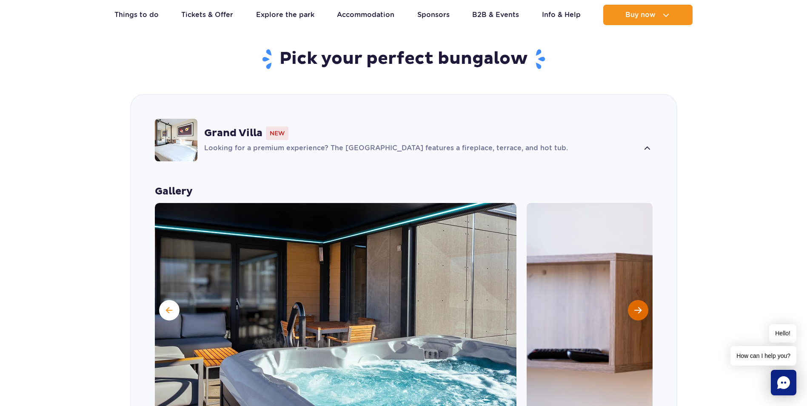
click at [644, 300] on button "Next slide" at bounding box center [638, 310] width 20 height 20
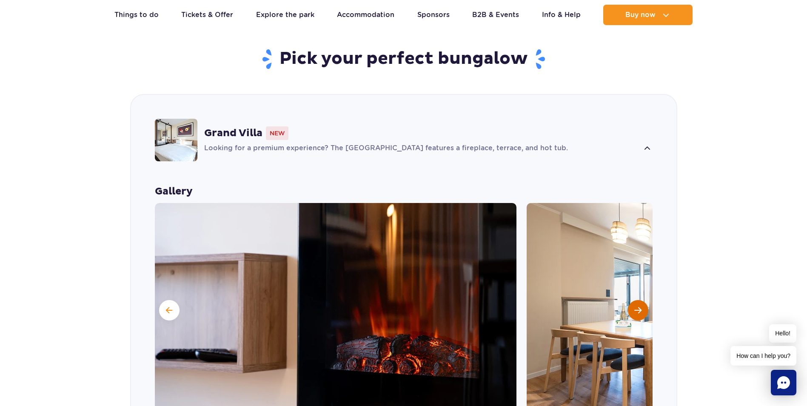
click at [644, 300] on button "Next slide" at bounding box center [638, 310] width 20 height 20
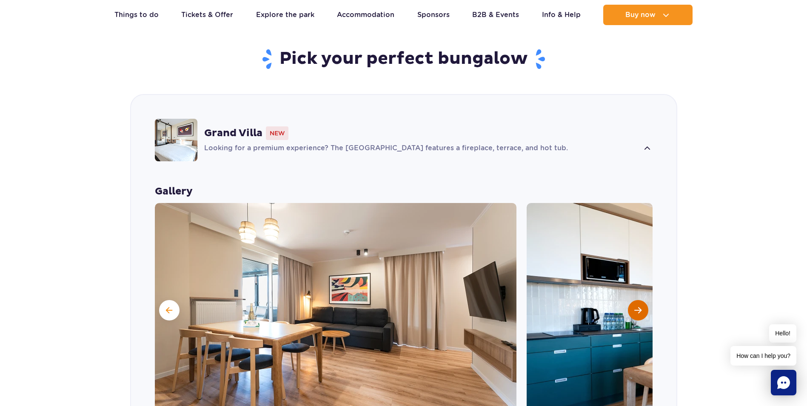
click at [644, 300] on button "Next slide" at bounding box center [638, 310] width 20 height 20
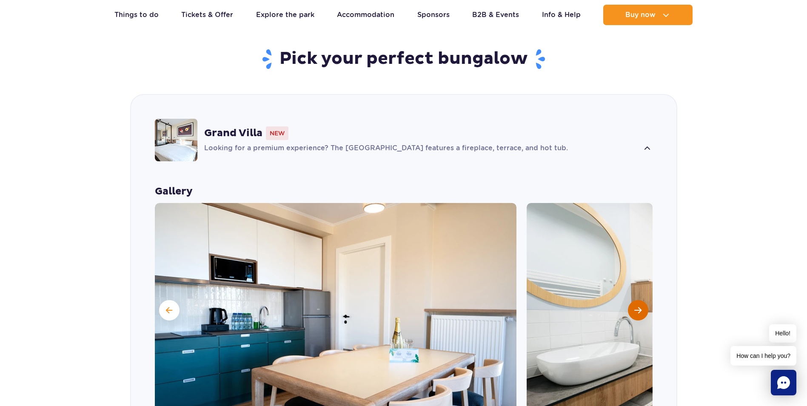
click at [644, 300] on button "Next slide" at bounding box center [638, 310] width 20 height 20
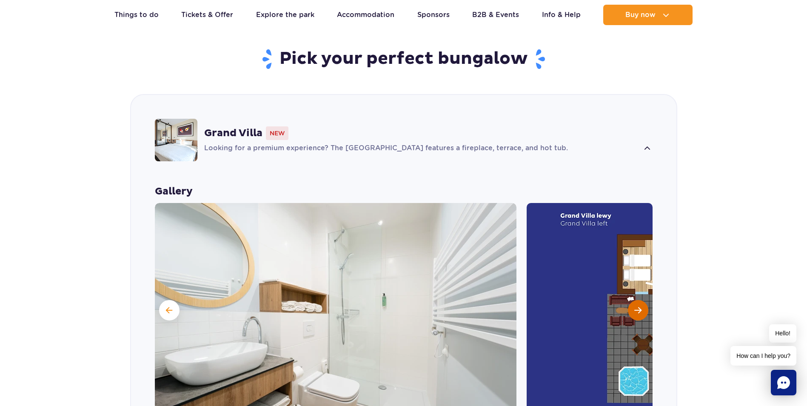
click at [644, 300] on button "Next slide" at bounding box center [638, 310] width 20 height 20
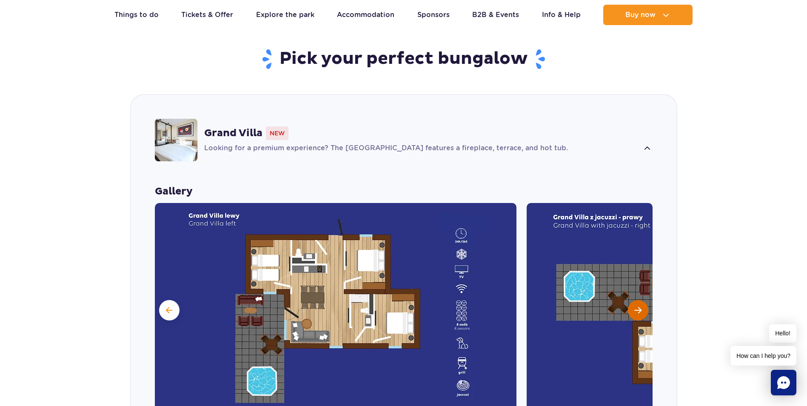
click at [644, 300] on button "Next slide" at bounding box center [638, 310] width 20 height 20
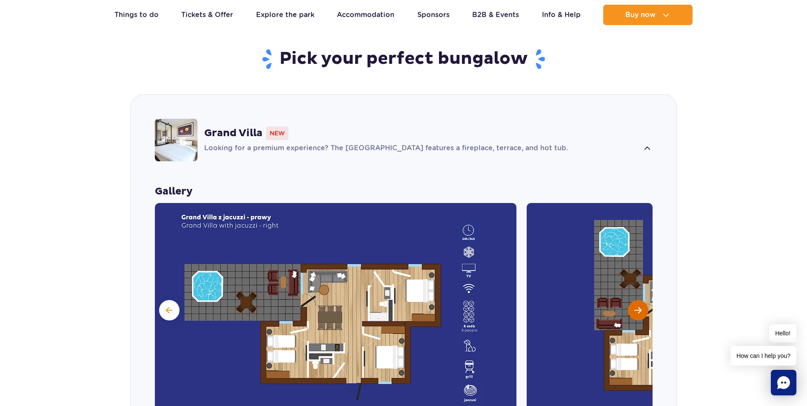
click at [644, 300] on button "Next slide" at bounding box center [638, 310] width 20 height 20
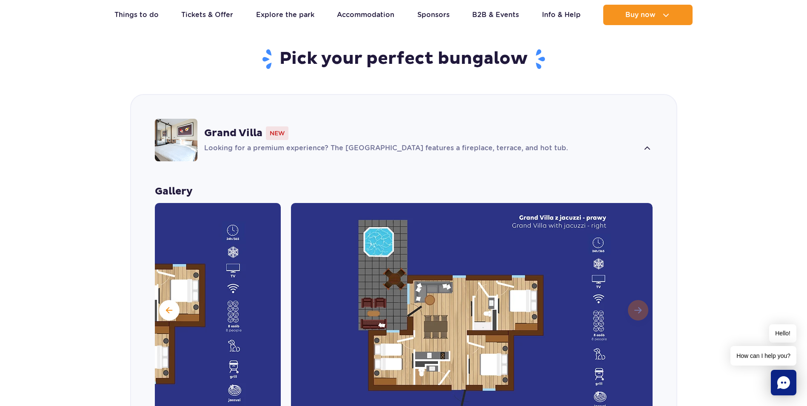
click at [644, 295] on img at bounding box center [472, 309] width 362 height 213
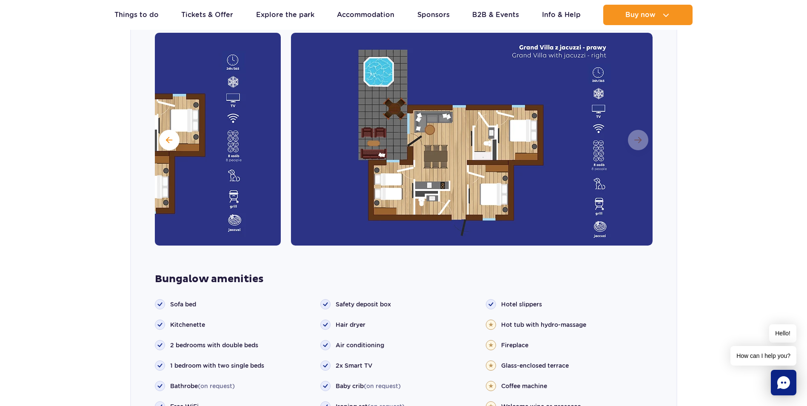
click at [514, 135] on img at bounding box center [472, 139] width 362 height 213
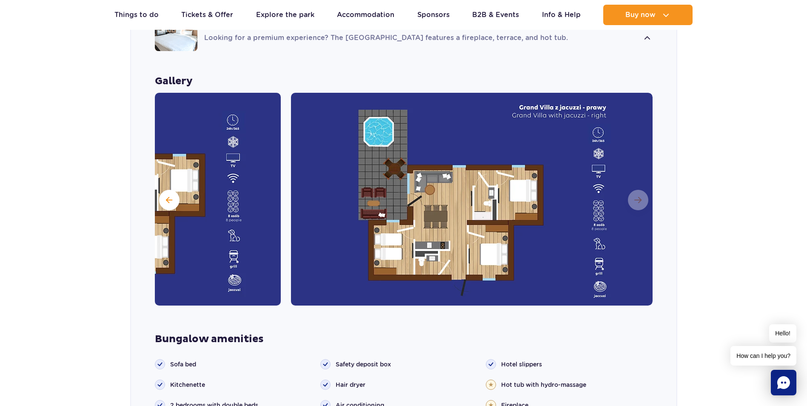
scroll to position [635, 0]
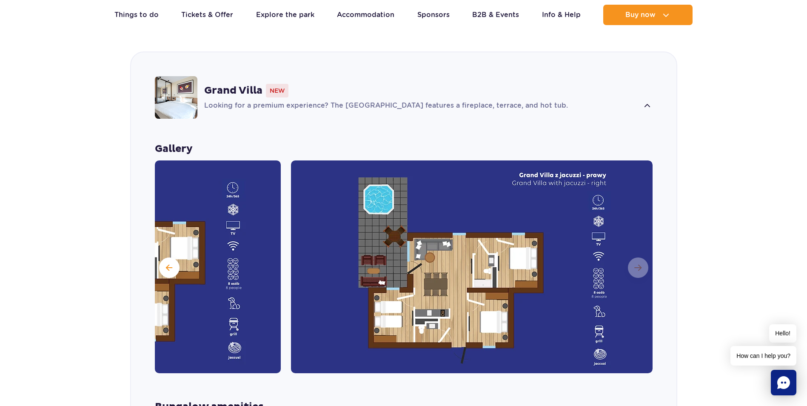
click at [212, 84] on strong "Grand Villa" at bounding box center [233, 90] width 58 height 13
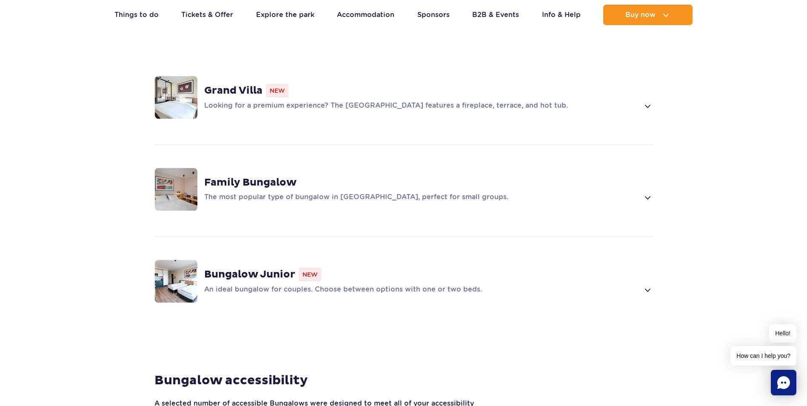
click at [646, 285] on span at bounding box center [648, 290] width 10 height 10
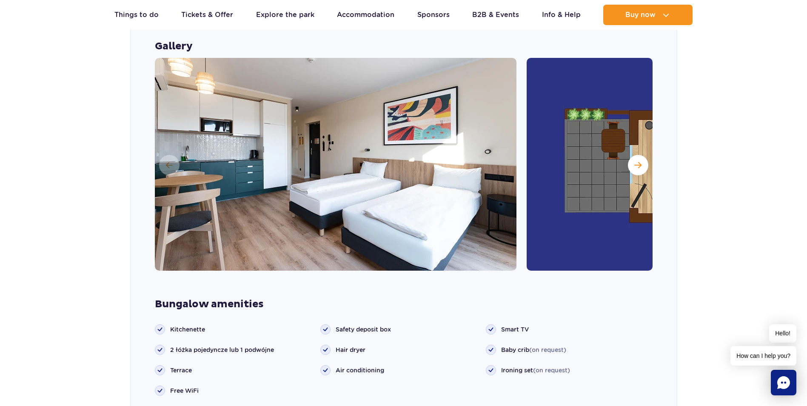
scroll to position [777, 0]
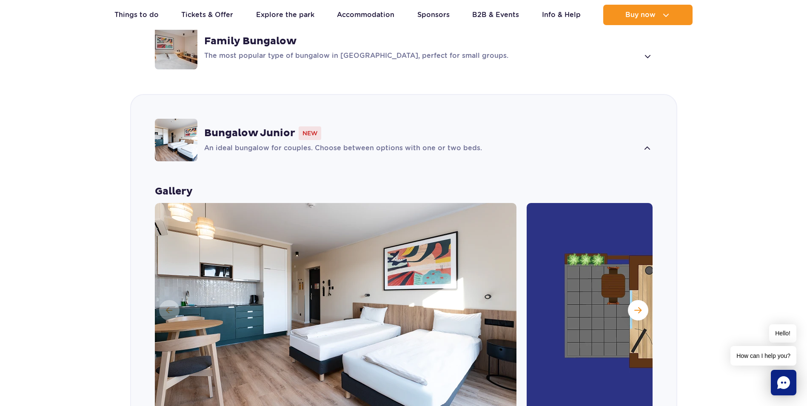
click at [649, 143] on span at bounding box center [648, 148] width 10 height 10
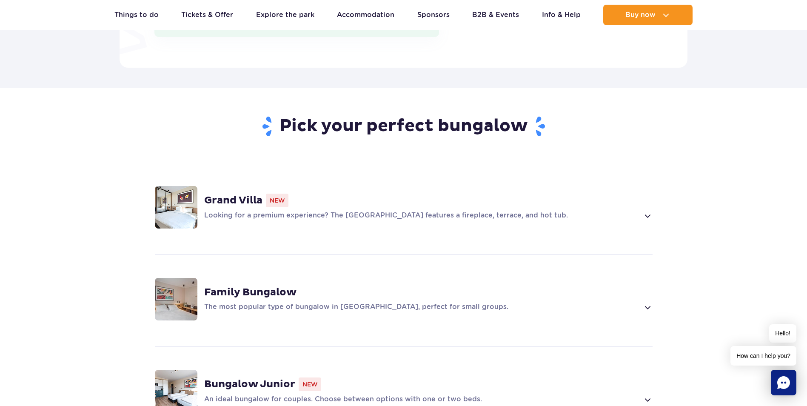
scroll to position [521, 0]
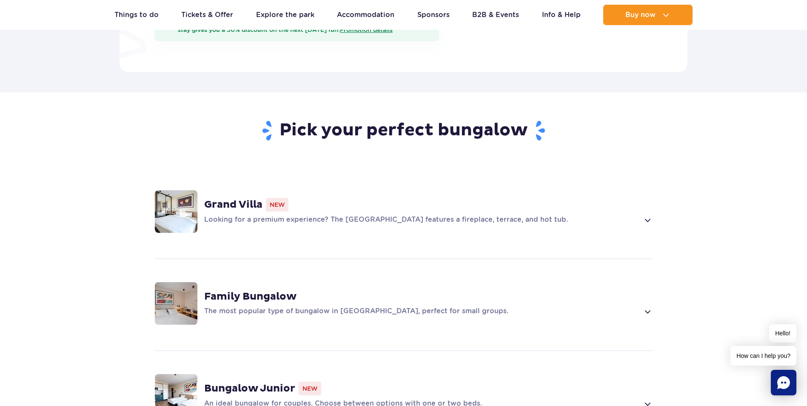
click at [653, 205] on div "Grand Villa New Looking for a premium experience? The Grand Villa features a fi…" at bounding box center [404, 211] width 546 height 90
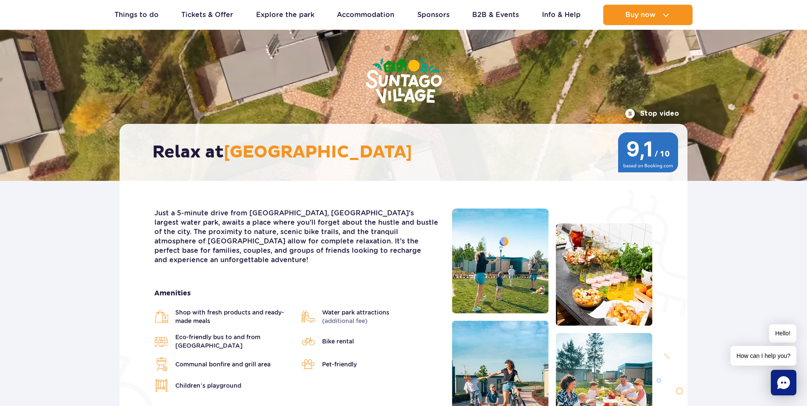
scroll to position [0, 0]
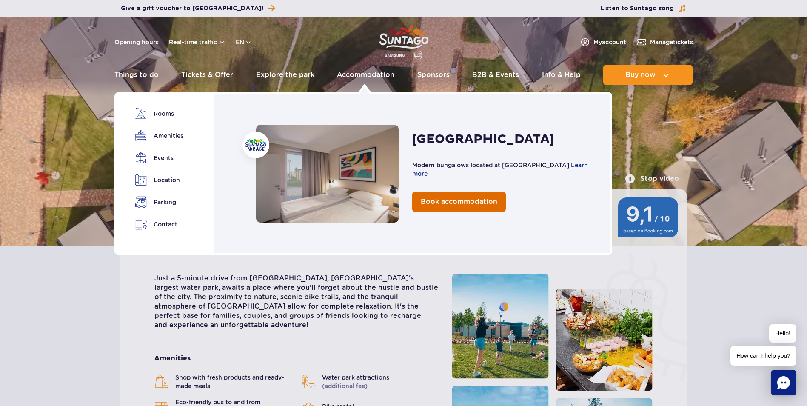
click at [441, 200] on span "Book accommodation" at bounding box center [459, 201] width 77 height 8
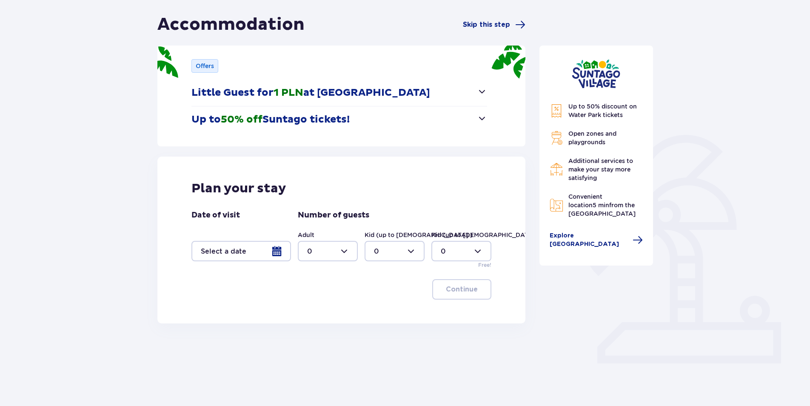
scroll to position [84, 0]
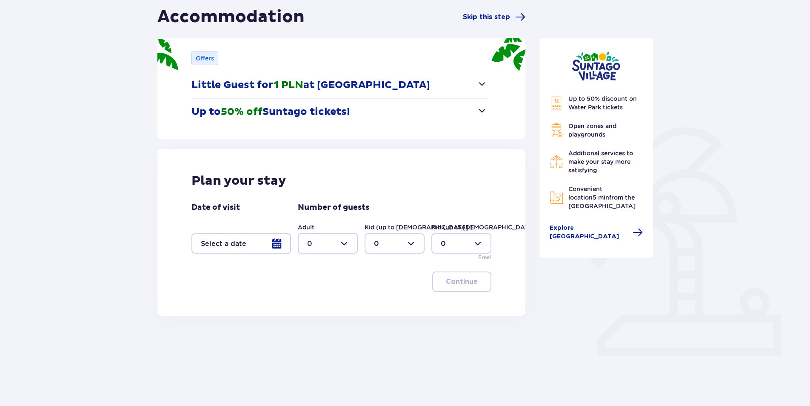
click at [340, 244] on div at bounding box center [328, 243] width 60 height 20
click at [326, 298] on span "2" at bounding box center [328, 305] width 58 height 18
type input "2"
click at [279, 245] on div at bounding box center [242, 243] width 100 height 20
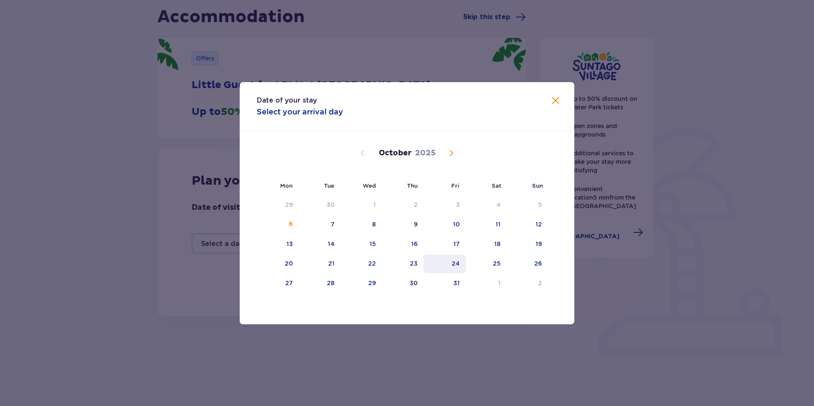
click at [454, 260] on div "24" at bounding box center [456, 263] width 8 height 9
click at [498, 260] on div "25" at bounding box center [497, 263] width 8 height 9
type input "[DATE] - [DATE]"
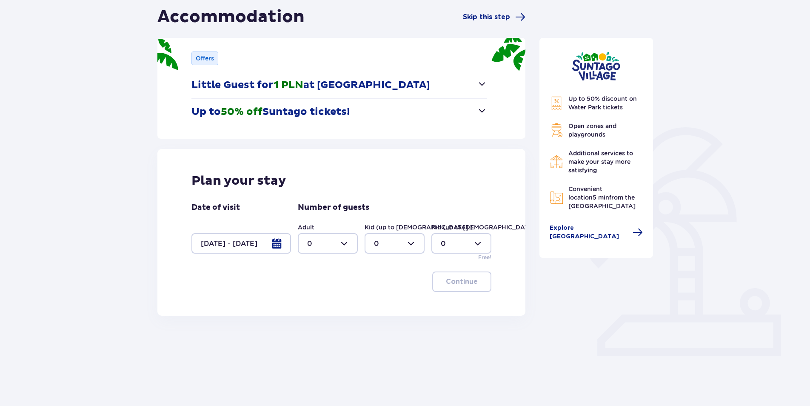
click at [338, 250] on div at bounding box center [328, 243] width 60 height 20
click at [317, 302] on div "2" at bounding box center [327, 304] width 41 height 9
type input "2"
click at [453, 288] on button "Continue" at bounding box center [461, 282] width 59 height 20
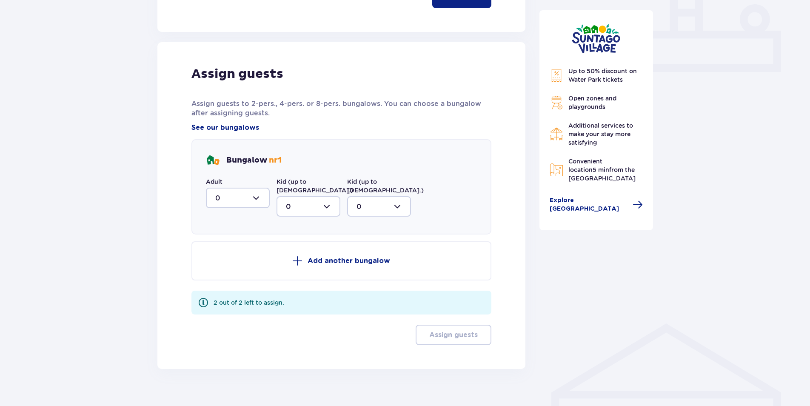
scroll to position [373, 0]
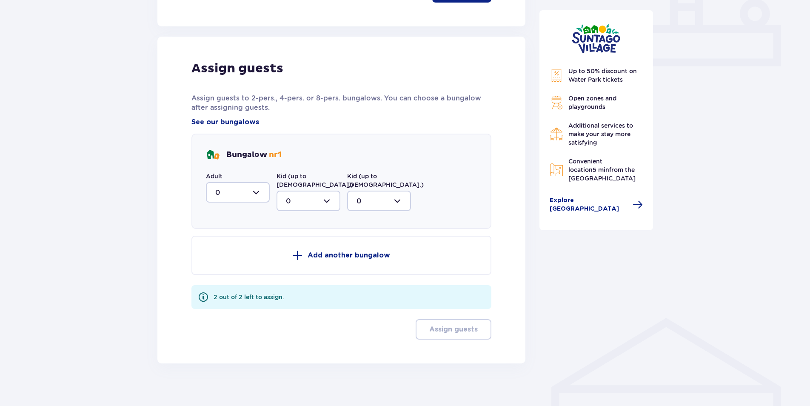
click at [303, 250] on span at bounding box center [297, 255] width 10 height 10
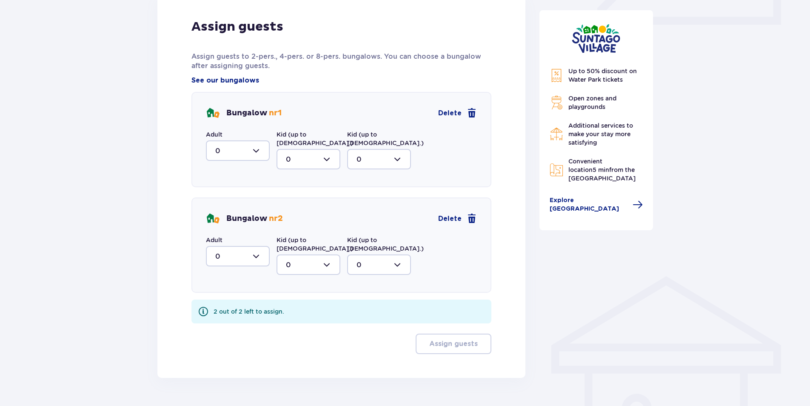
scroll to position [421, 0]
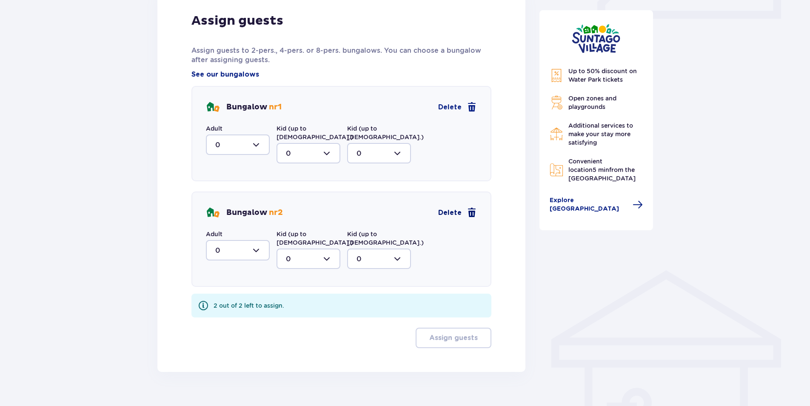
click at [458, 208] on span "Delete" at bounding box center [449, 212] width 23 height 9
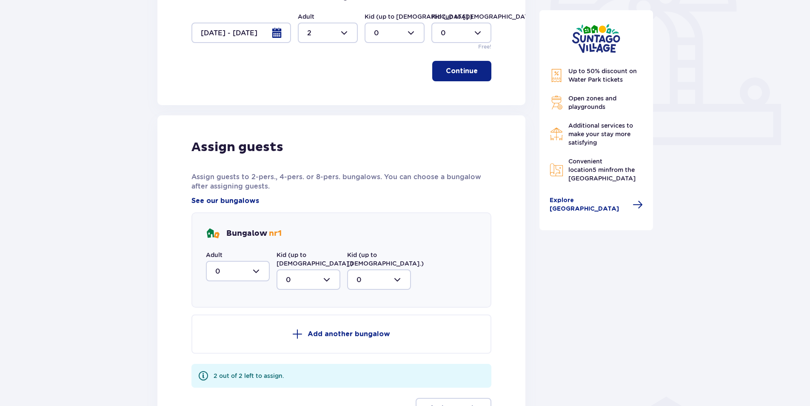
scroll to position [373, 0]
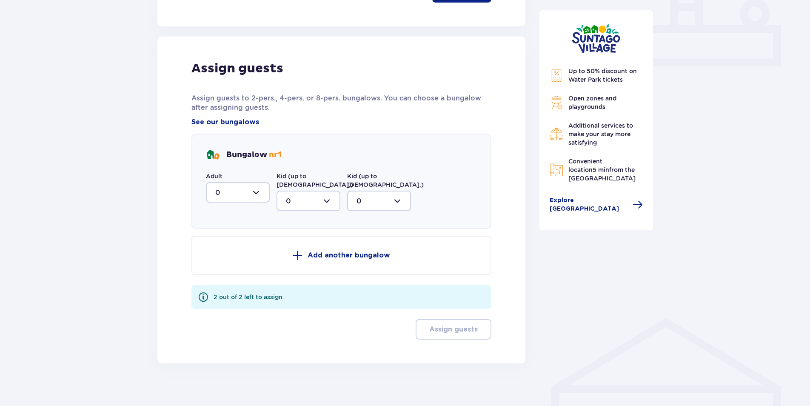
click at [245, 197] on div at bounding box center [238, 192] width 64 height 20
click at [227, 252] on div "2" at bounding box center [237, 253] width 45 height 9
type input "2"
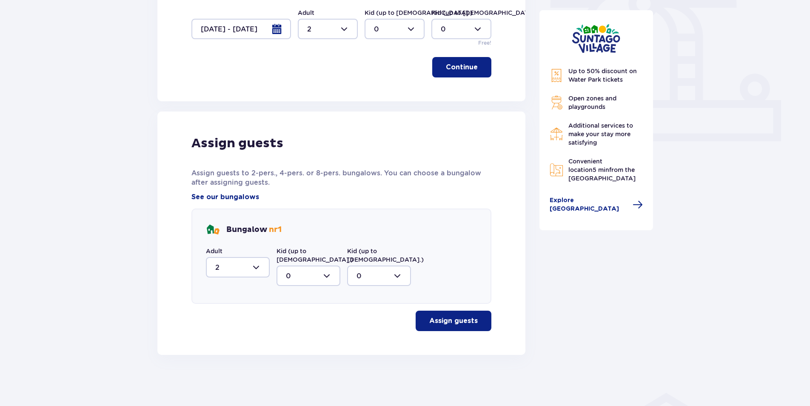
scroll to position [290, 0]
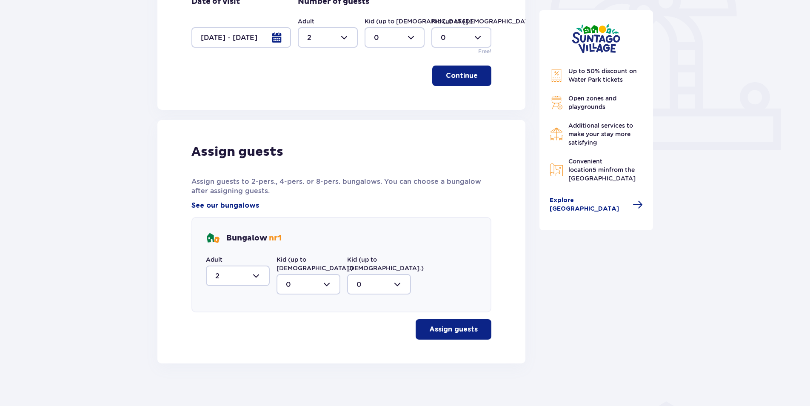
click at [439, 325] on p "Assign guests" at bounding box center [453, 329] width 49 height 9
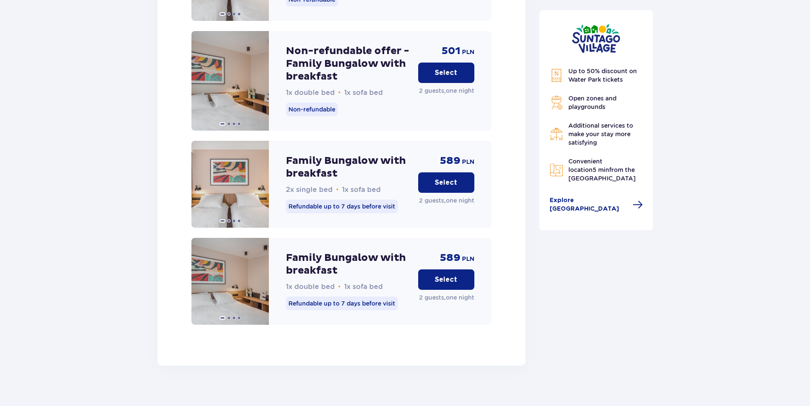
scroll to position [1634, 0]
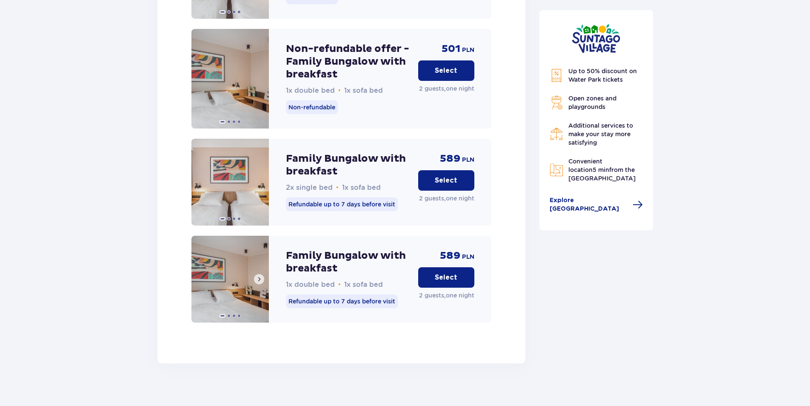
click at [256, 258] on img at bounding box center [230, 279] width 77 height 87
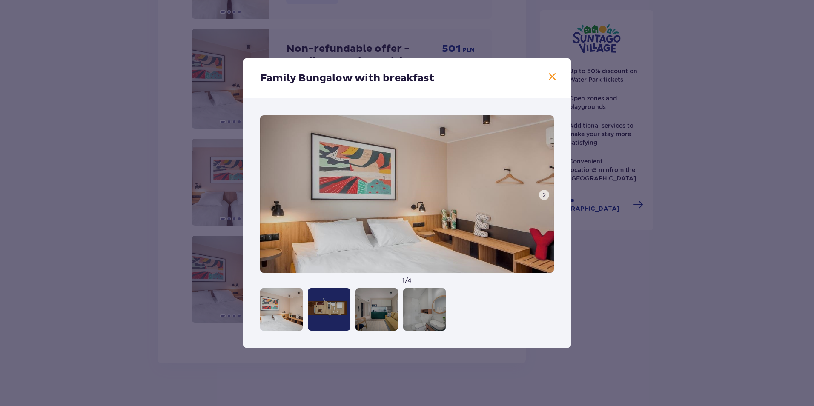
click at [541, 198] on span at bounding box center [544, 195] width 7 height 7
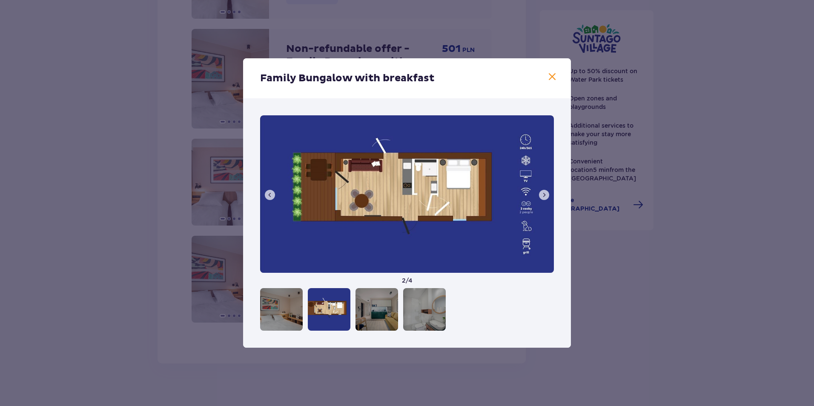
click at [541, 198] on span at bounding box center [544, 195] width 7 height 7
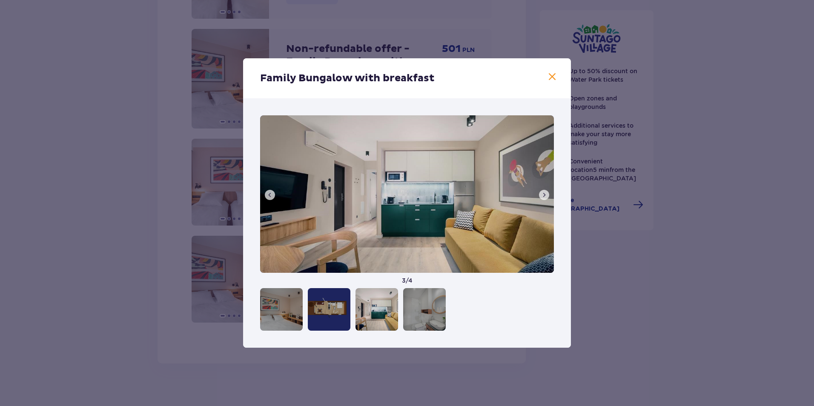
click at [541, 198] on span at bounding box center [544, 195] width 7 height 7
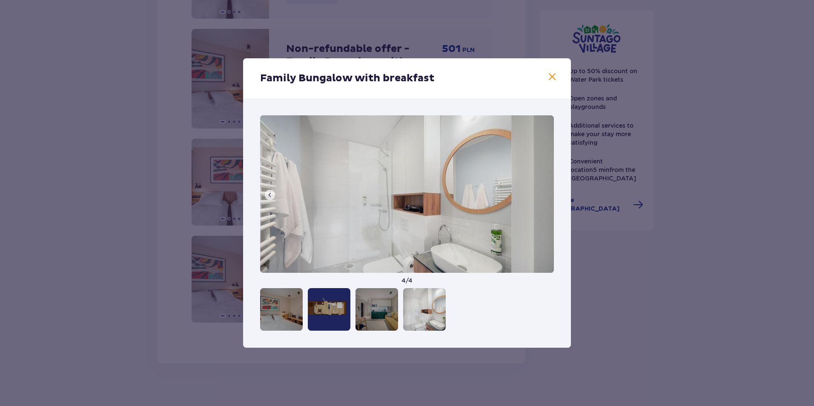
click at [541, 198] on img at bounding box center [407, 193] width 294 height 157
click at [555, 77] on span at bounding box center [552, 77] width 10 height 10
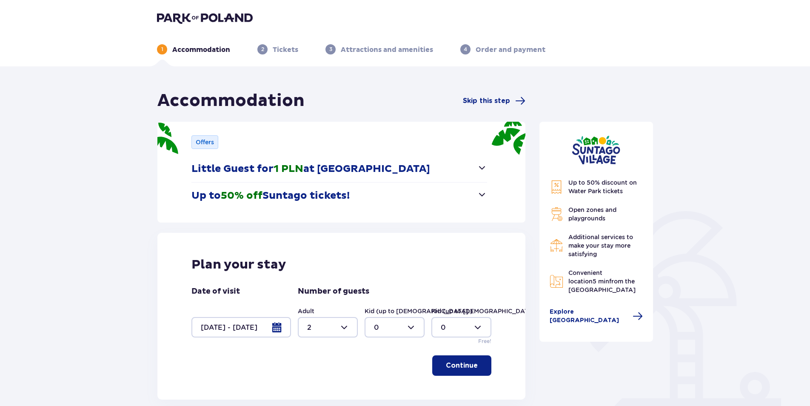
click at [210, 139] on p "Offers" at bounding box center [205, 142] width 18 height 9
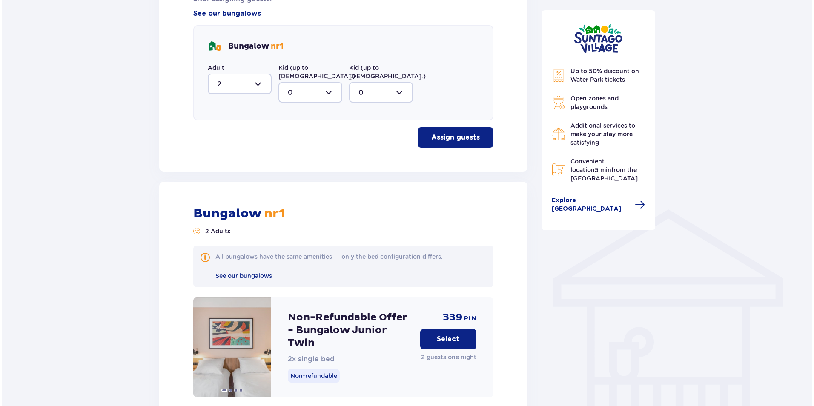
scroll to position [553, 0]
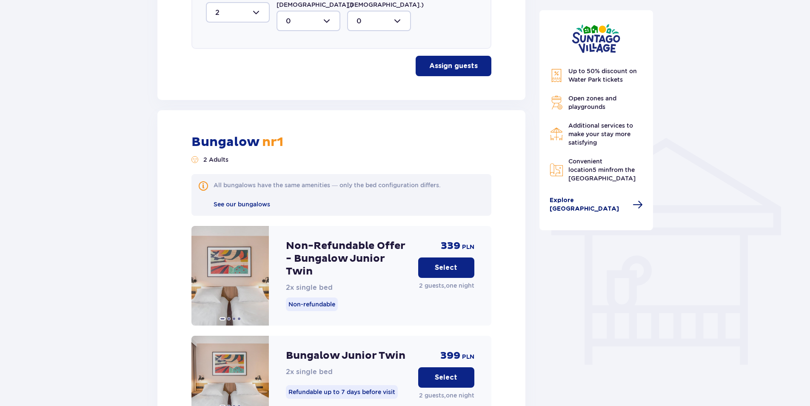
click at [584, 201] on span "Explore [GEOGRAPHIC_DATA]" at bounding box center [589, 204] width 78 height 17
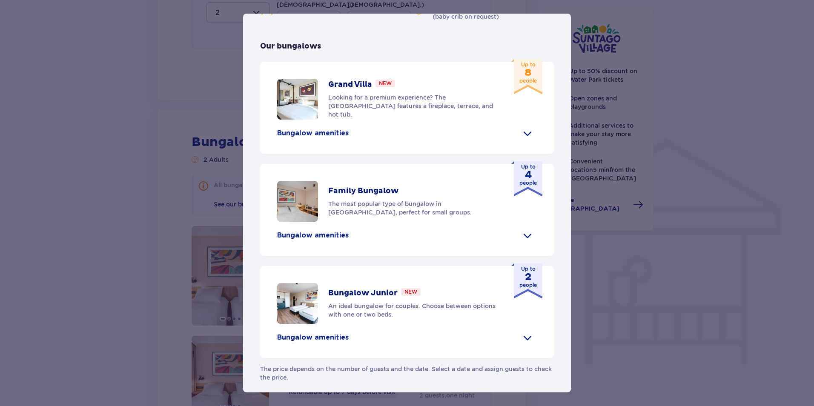
scroll to position [255, 0]
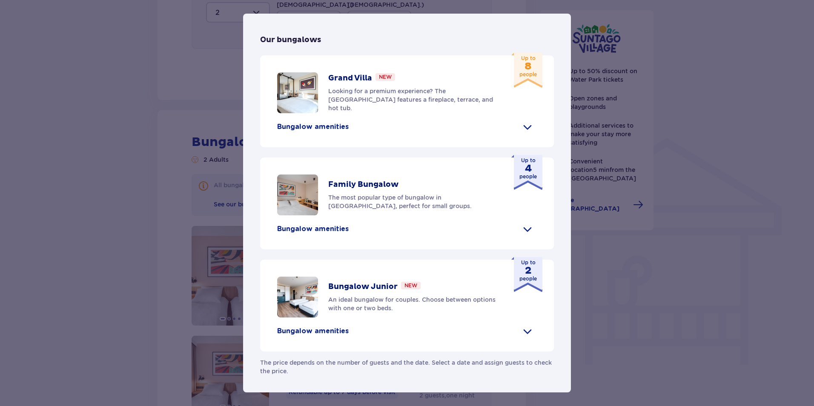
click at [522, 134] on span at bounding box center [528, 127] width 14 height 14
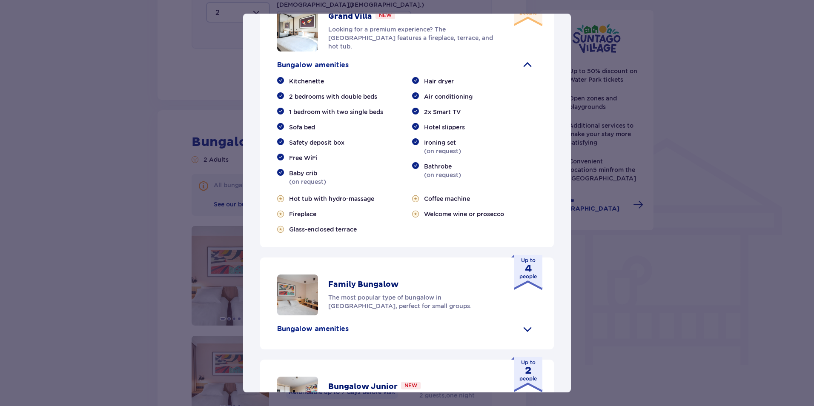
scroll to position [298, 0]
click at [316, 52] on img at bounding box center [297, 31] width 41 height 41
click at [525, 72] on span at bounding box center [528, 66] width 14 height 14
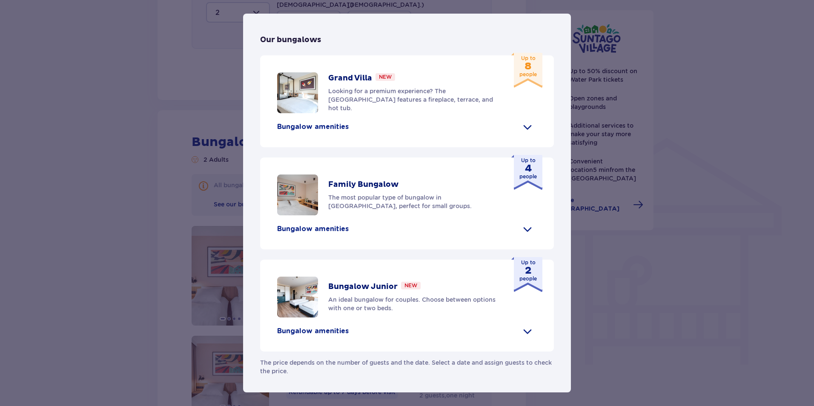
click at [326, 132] on p "Bungalow amenities" at bounding box center [313, 126] width 72 height 9
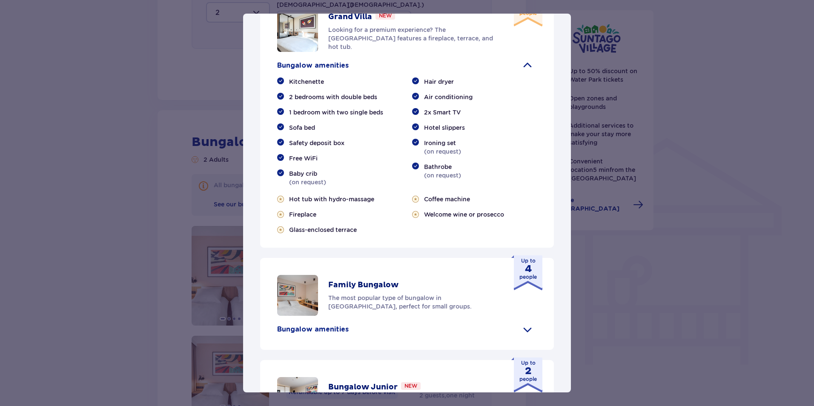
click at [307, 52] on img at bounding box center [297, 31] width 41 height 41
click at [306, 52] on img at bounding box center [297, 31] width 41 height 41
drag, startPoint x: 306, startPoint y: 134, endPoint x: 511, endPoint y: 176, distance: 209.0
click at [311, 52] on img at bounding box center [297, 31] width 41 height 41
click at [525, 72] on span at bounding box center [528, 66] width 14 height 14
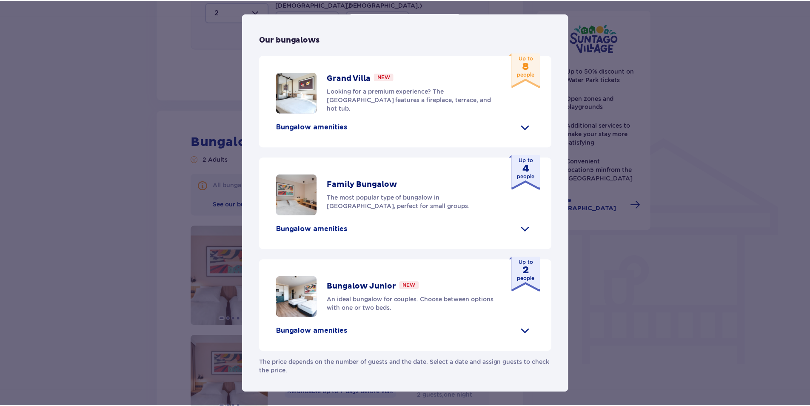
scroll to position [217, 0]
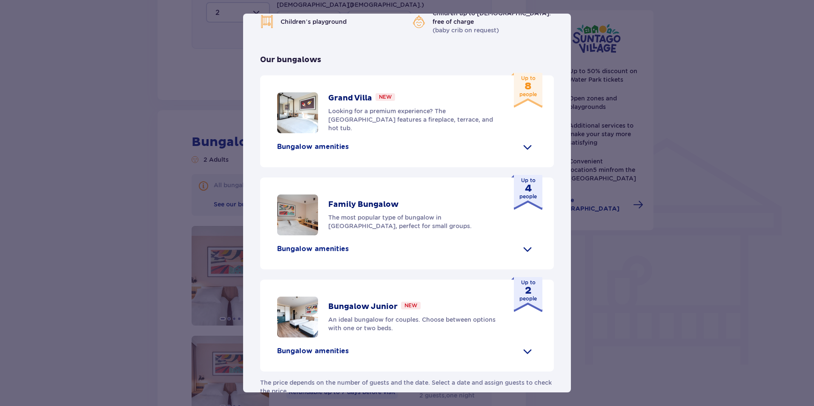
click at [294, 133] on img at bounding box center [297, 112] width 41 height 41
click at [343, 152] on p "Bungalow amenities" at bounding box center [313, 146] width 72 height 9
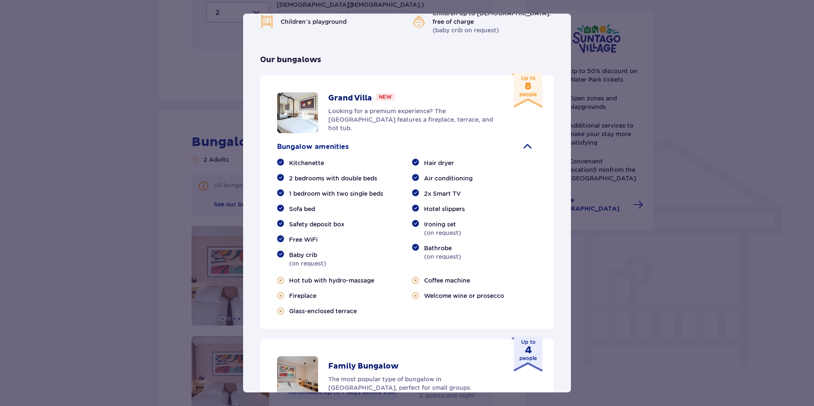
click at [343, 152] on p "Bungalow amenities" at bounding box center [313, 146] width 72 height 9
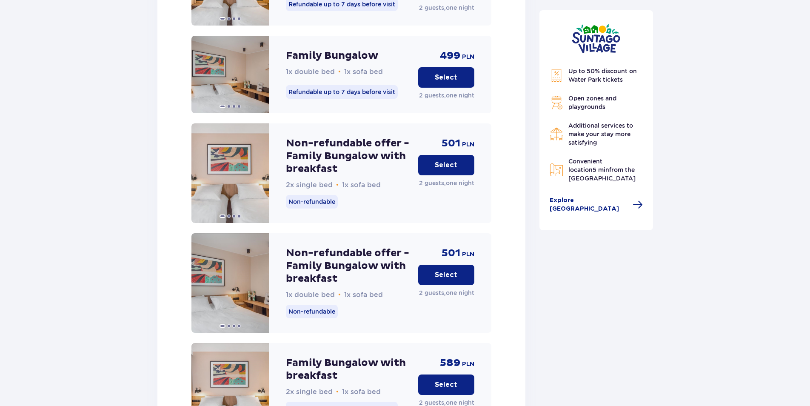
scroll to position [1532, 0]
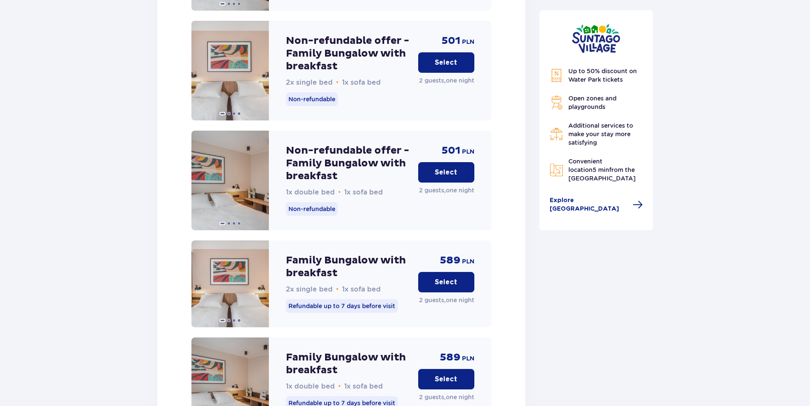
drag, startPoint x: 429, startPoint y: 163, endPoint x: 405, endPoint y: 203, distance: 47.3
click at [429, 163] on button "Select" at bounding box center [446, 172] width 56 height 20
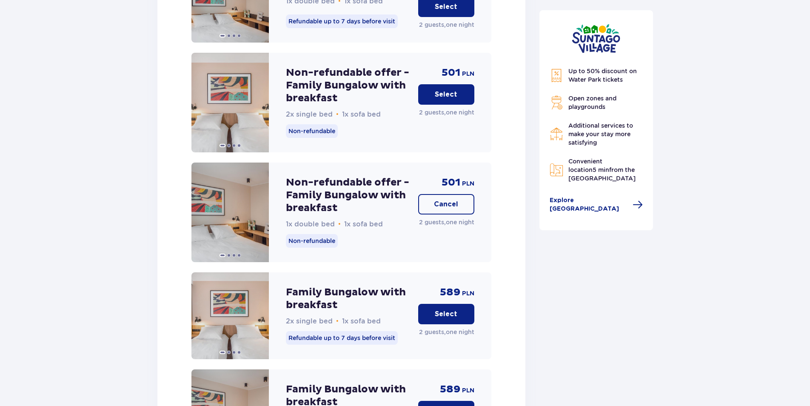
scroll to position [1494, 0]
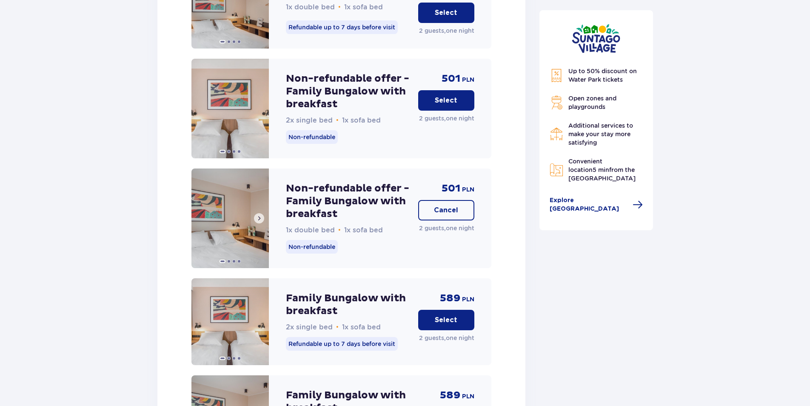
click at [259, 215] on span at bounding box center [259, 218] width 7 height 7
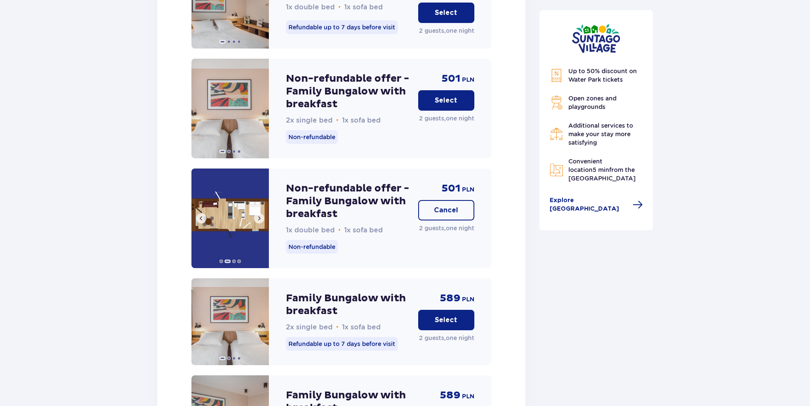
click at [259, 215] on span at bounding box center [259, 218] width 7 height 7
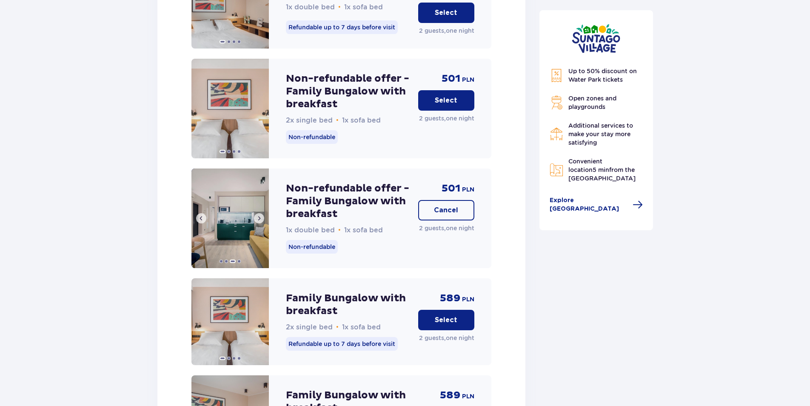
click at [259, 215] on span at bounding box center [259, 218] width 7 height 7
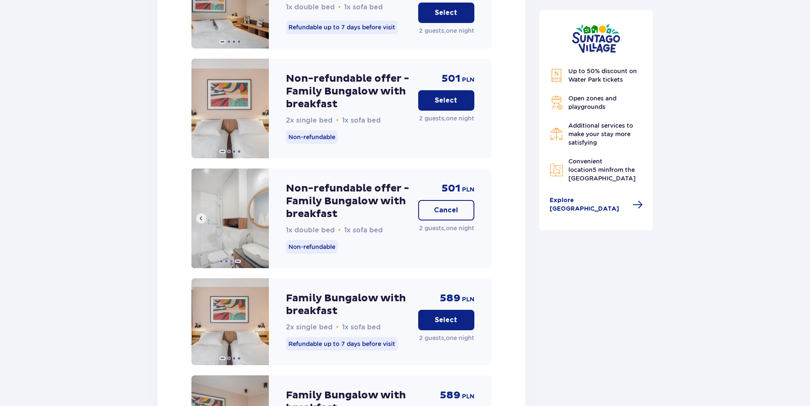
click at [259, 210] on img at bounding box center [230, 219] width 77 height 100
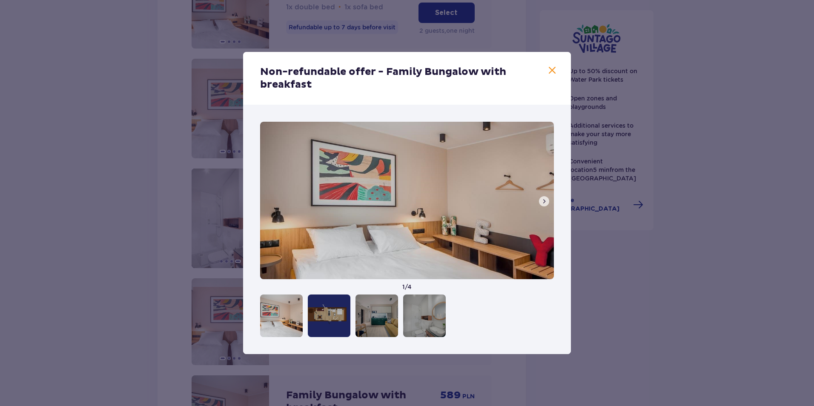
click at [544, 203] on span at bounding box center [544, 201] width 7 height 7
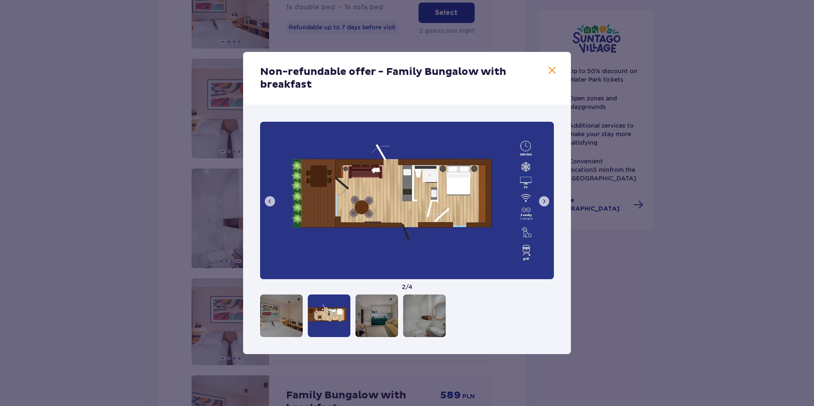
click at [544, 203] on span at bounding box center [544, 201] width 7 height 7
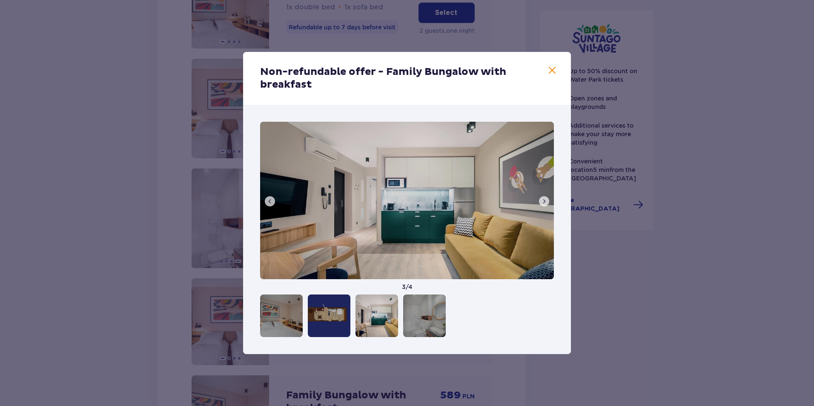
click at [544, 203] on span at bounding box center [544, 201] width 7 height 7
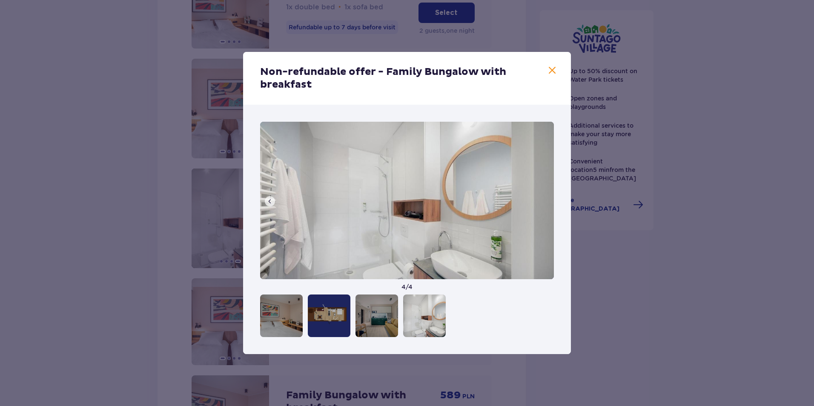
click at [544, 203] on img at bounding box center [407, 200] width 294 height 157
click at [552, 72] on span at bounding box center [552, 71] width 10 height 10
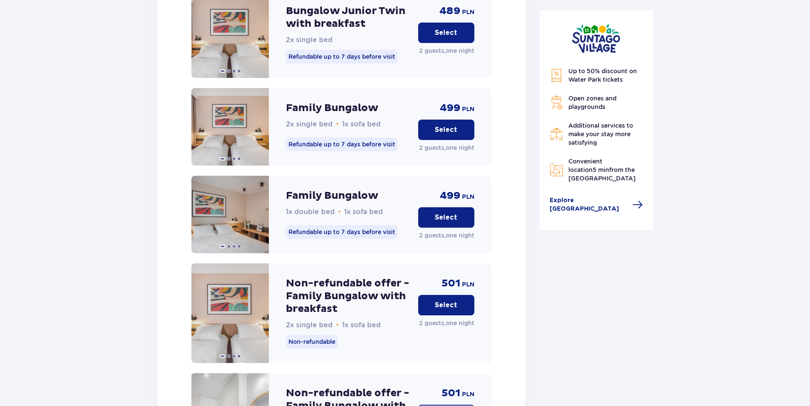
scroll to position [1282, 0]
